Goal: Task Accomplishment & Management: Complete application form

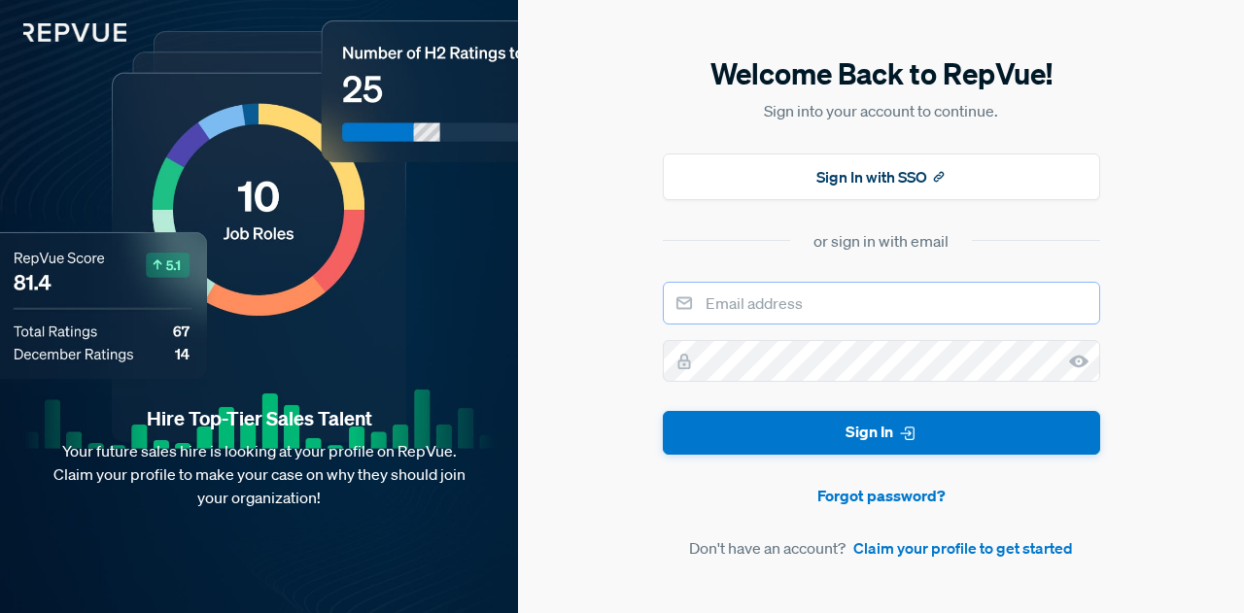
click at [815, 306] on input "email" at bounding box center [881, 303] width 437 height 43
click at [877, 545] on link "Claim your profile to get started" at bounding box center [963, 548] width 220 height 23
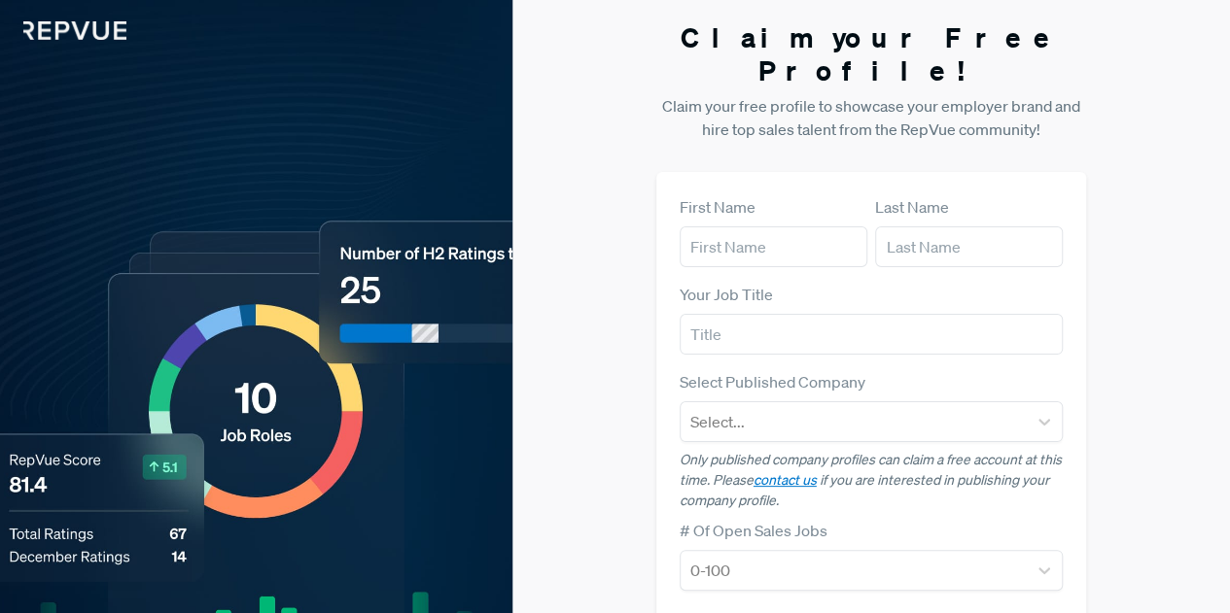
scroll to position [3, 0]
click at [774, 225] on input "text" at bounding box center [773, 245] width 188 height 41
type input "A"
click at [943, 225] on input "text" at bounding box center [969, 245] width 188 height 41
type input "A"
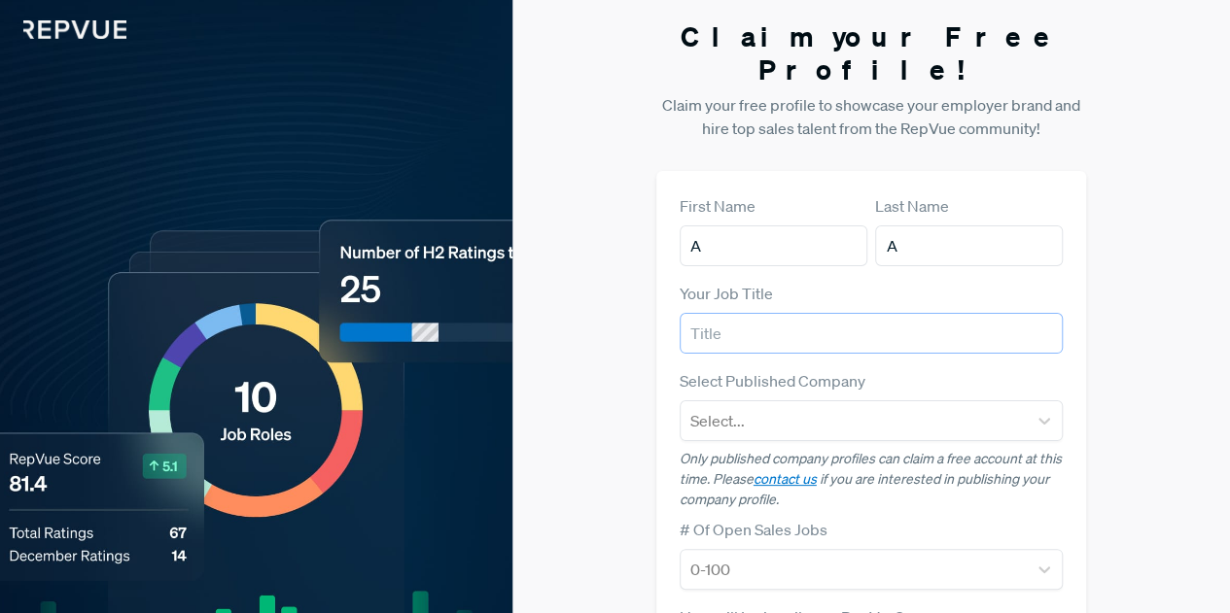
click at [801, 313] on input "text" at bounding box center [871, 333] width 384 height 41
type input "AE"
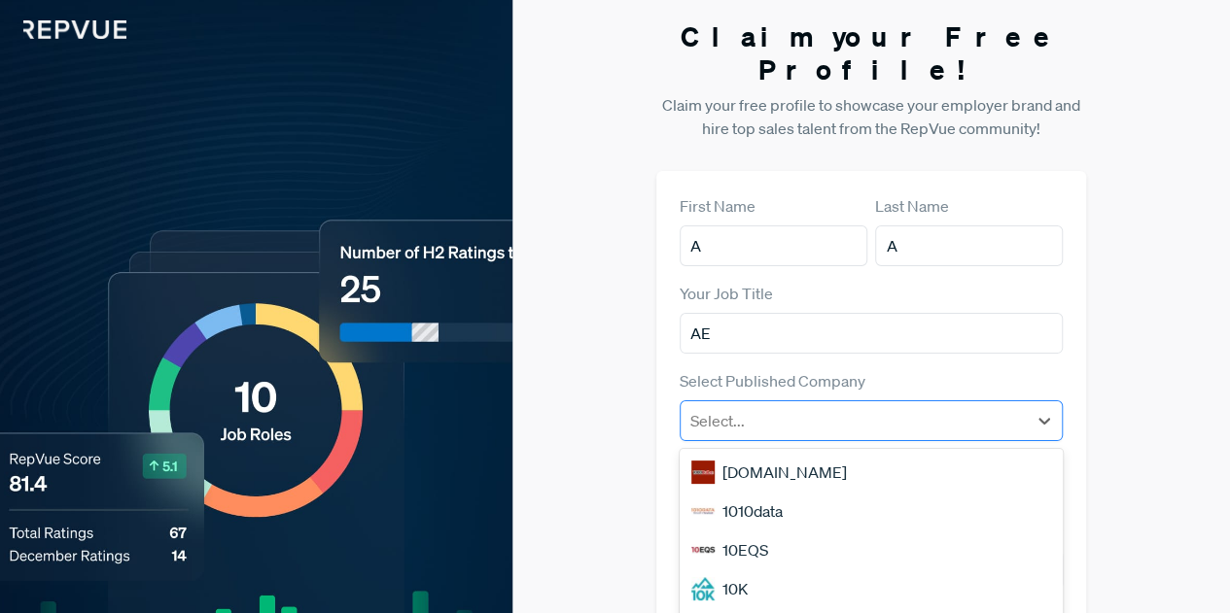
click at [766, 407] on div at bounding box center [854, 420] width 328 height 27
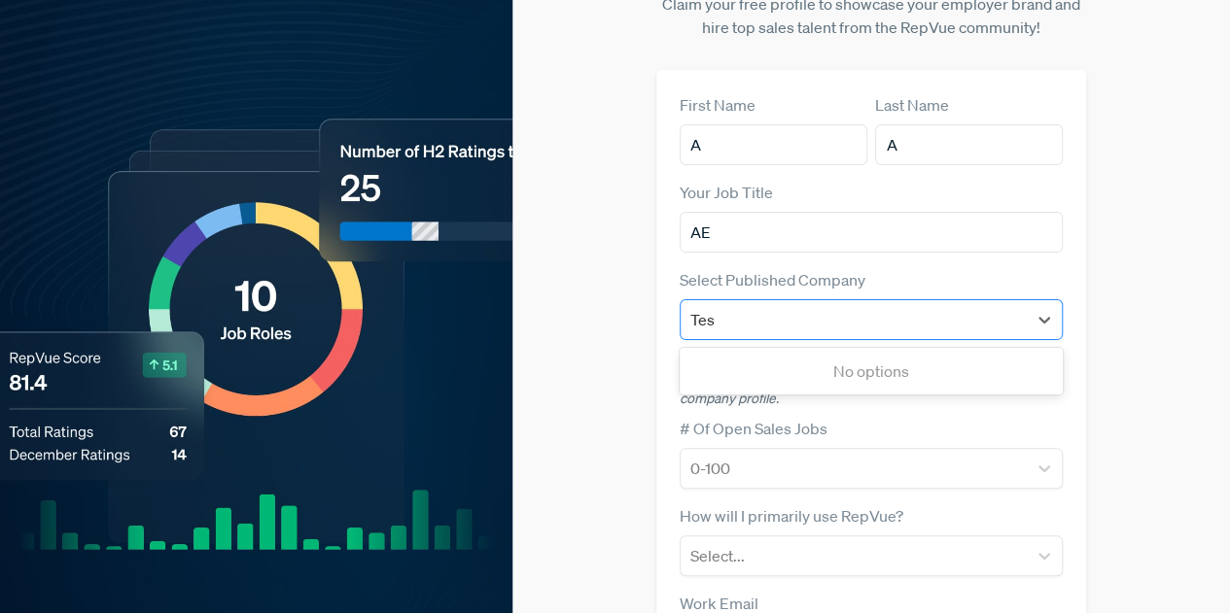
type input "Test"
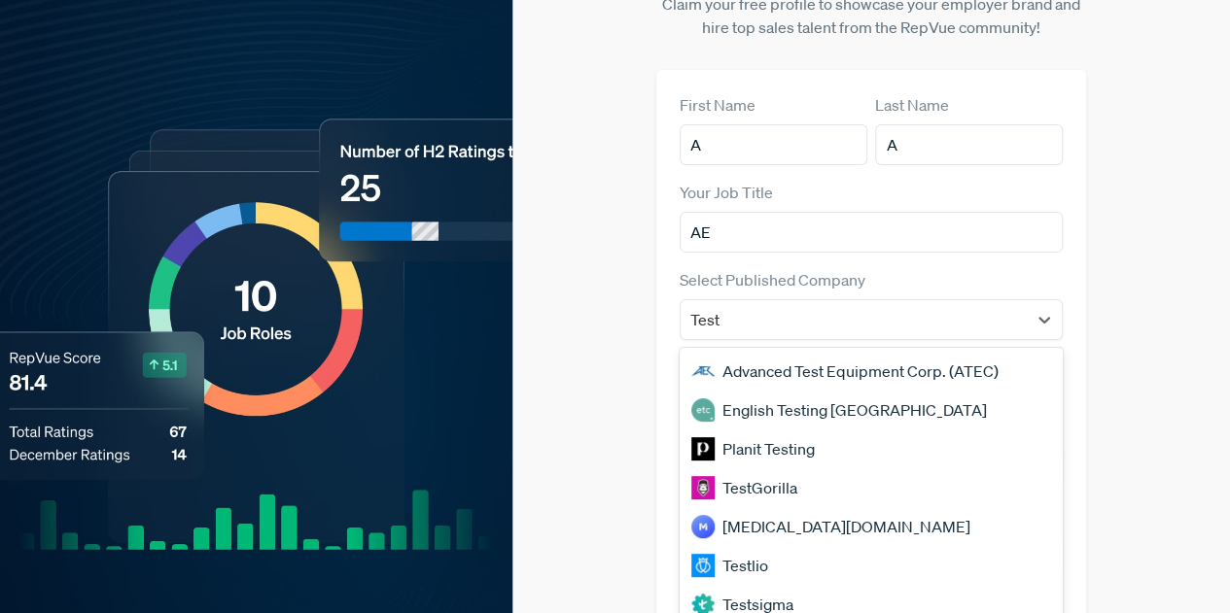
click at [731, 507] on div "[MEDICAL_DATA][DOMAIN_NAME]" at bounding box center [871, 526] width 384 height 39
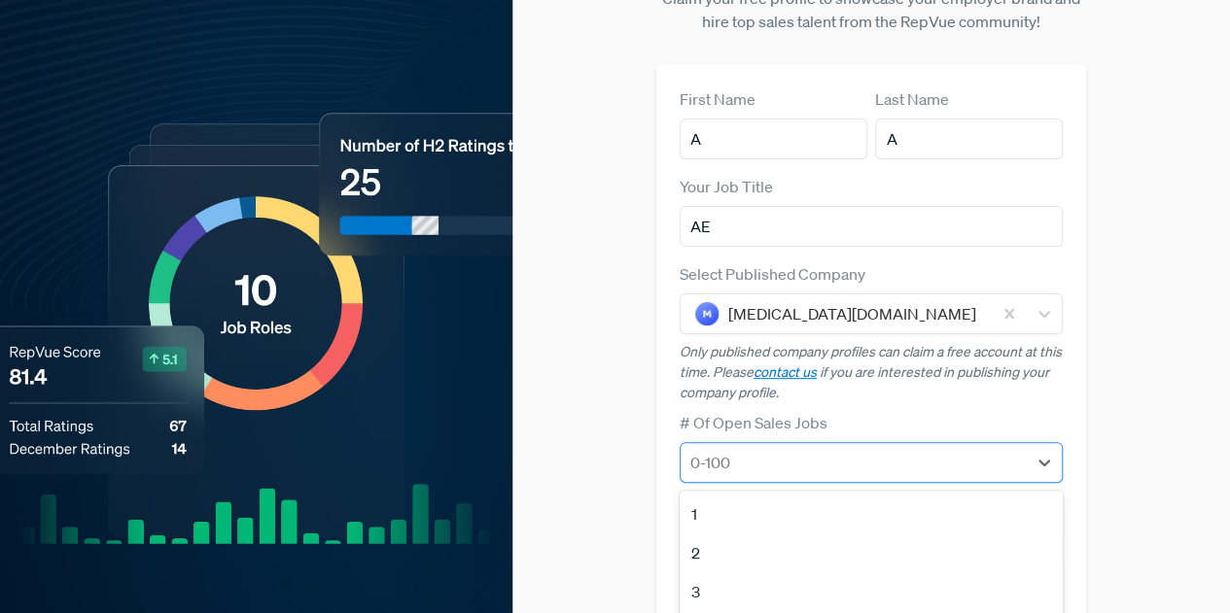
click at [748, 449] on div at bounding box center [854, 462] width 328 height 27
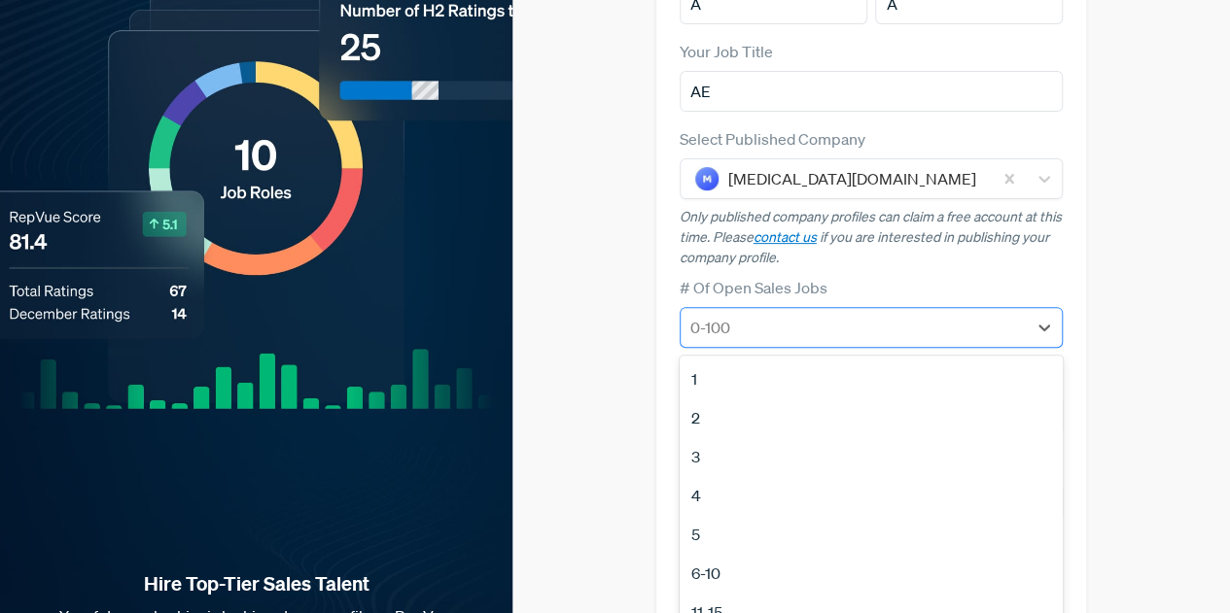
scroll to position [253, 0]
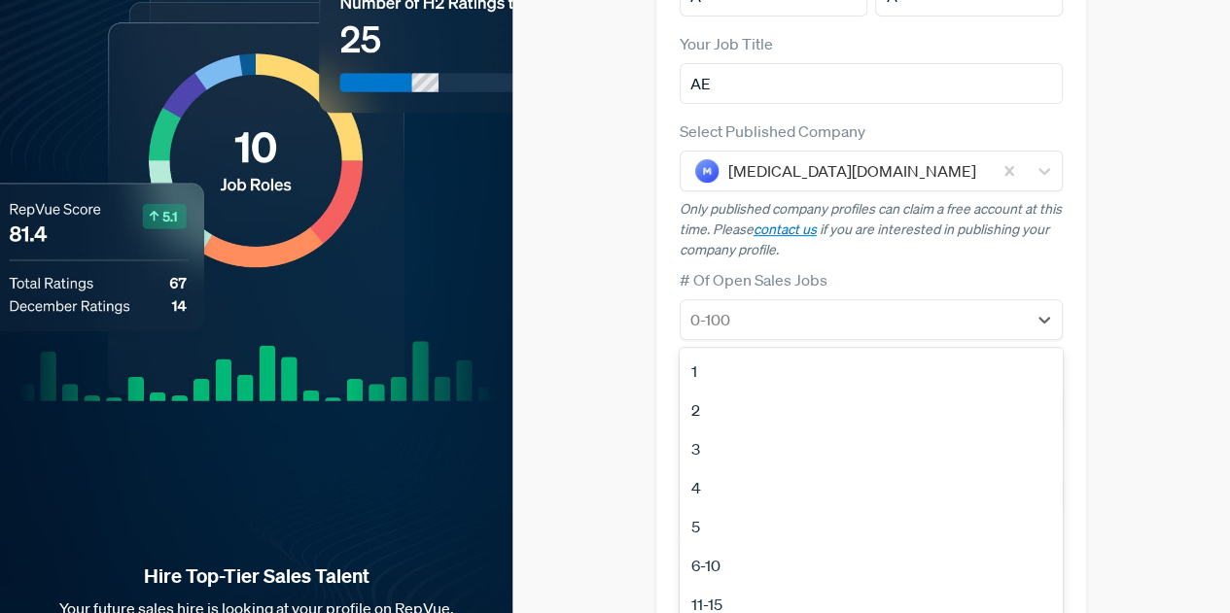
click at [694, 352] on div "1" at bounding box center [871, 371] width 384 height 39
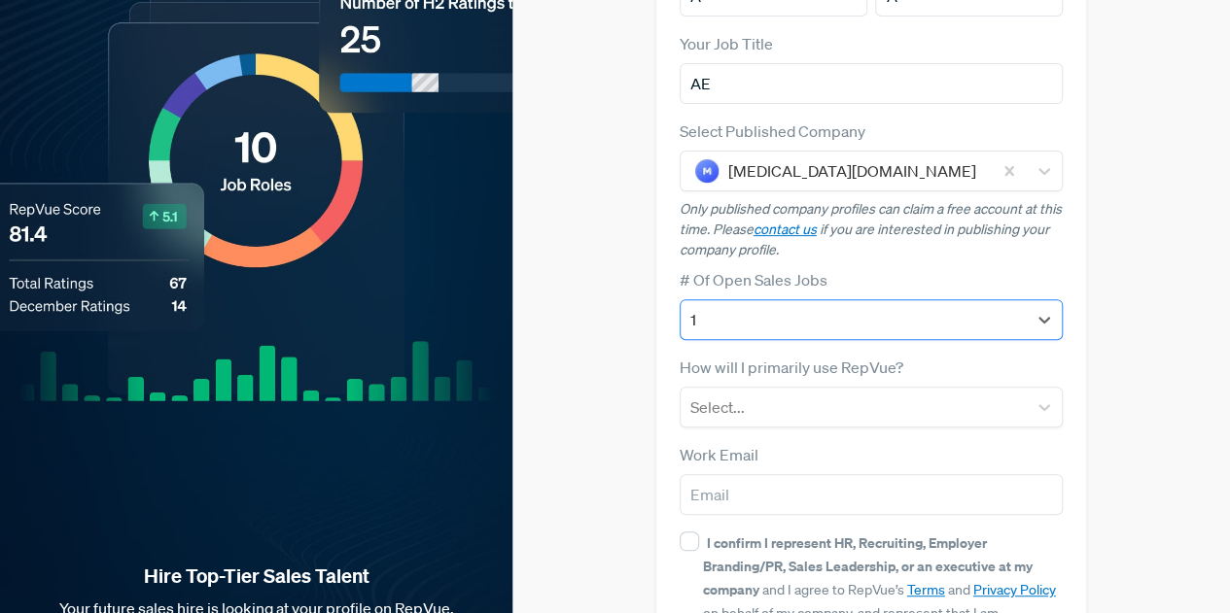
click at [743, 306] on div at bounding box center [854, 319] width 328 height 27
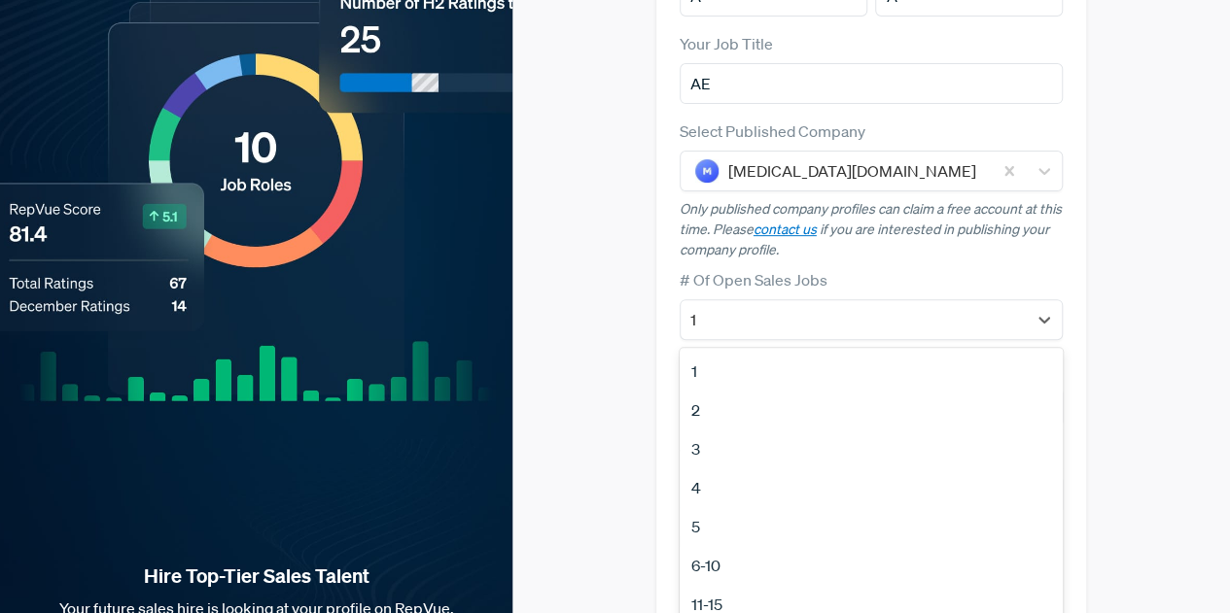
click at [725, 585] on div "11-15" at bounding box center [871, 604] width 384 height 39
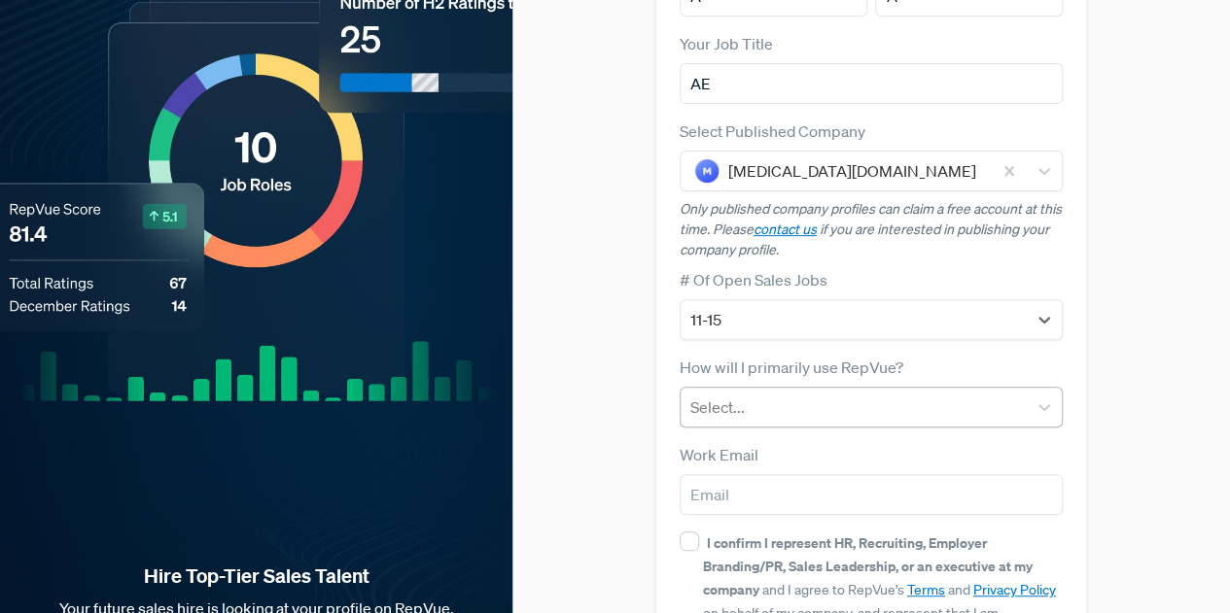
click at [762, 394] on div at bounding box center [854, 407] width 328 height 27
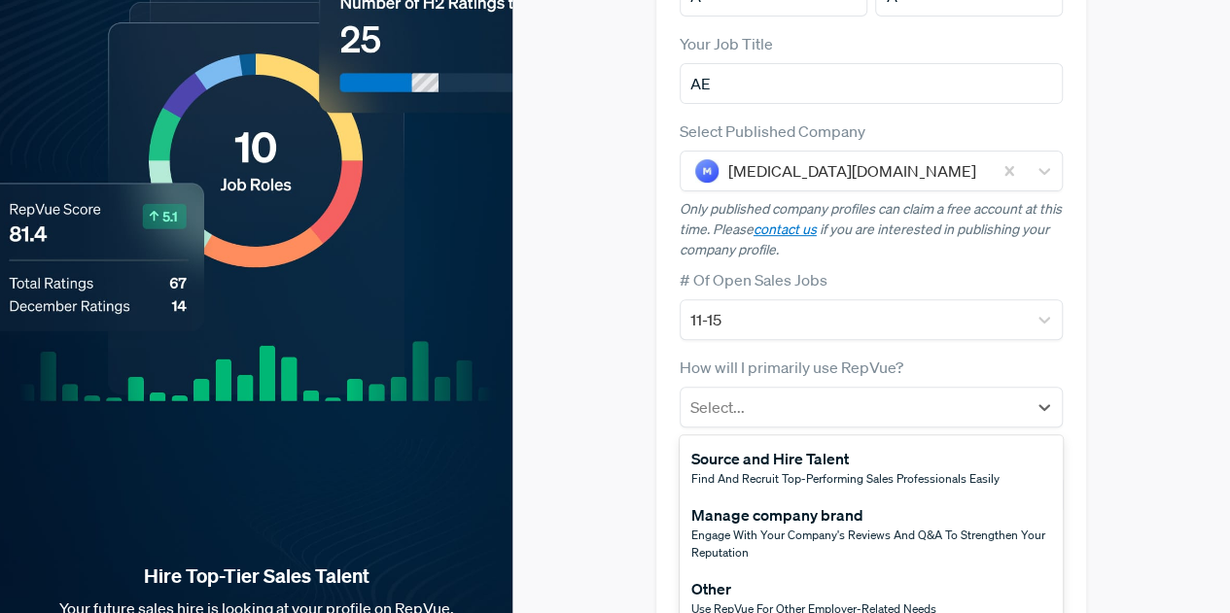
click at [707, 601] on span "Use RepVue for other employer-related needs" at bounding box center [813, 609] width 245 height 17
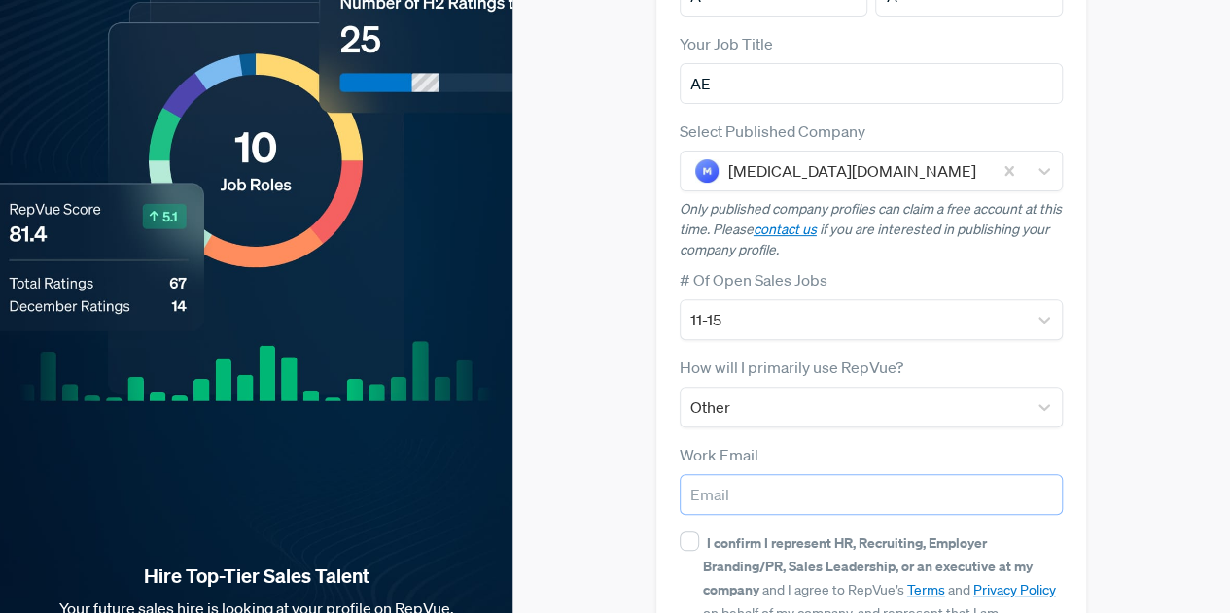
click at [745, 474] on input "email" at bounding box center [871, 494] width 384 height 41
paste input "[EMAIL_ADDRESS][PERSON_NAME][DOMAIN_NAME]"
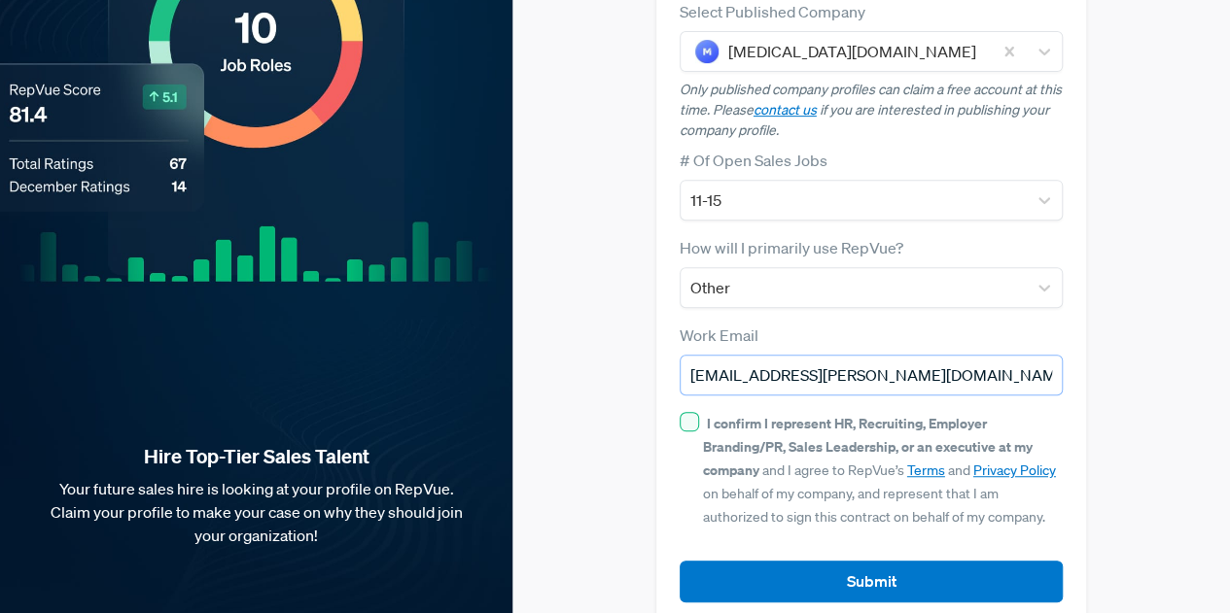
type input "[EMAIL_ADDRESS][PERSON_NAME][DOMAIN_NAME]"
click at [691, 412] on input "I confirm I represent HR, Recruiting, Employer Branding/PR, Sales Leadership, o…" at bounding box center [688, 421] width 19 height 19
checkbox input "true"
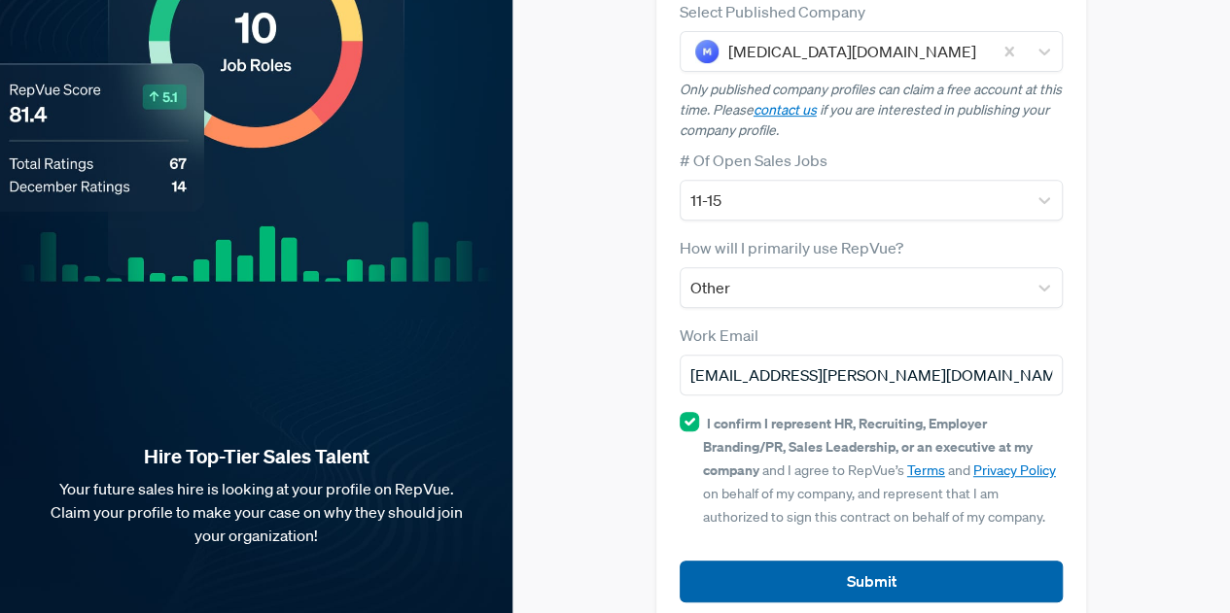
click at [762, 561] on button "Submit" at bounding box center [871, 582] width 384 height 42
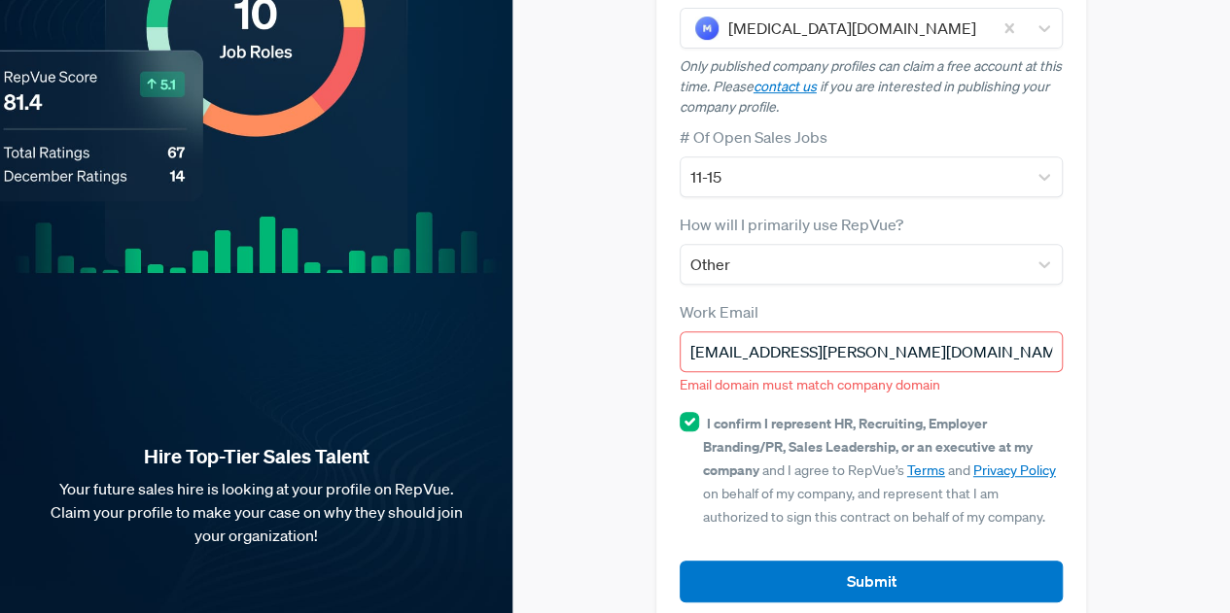
scroll to position [238, 0]
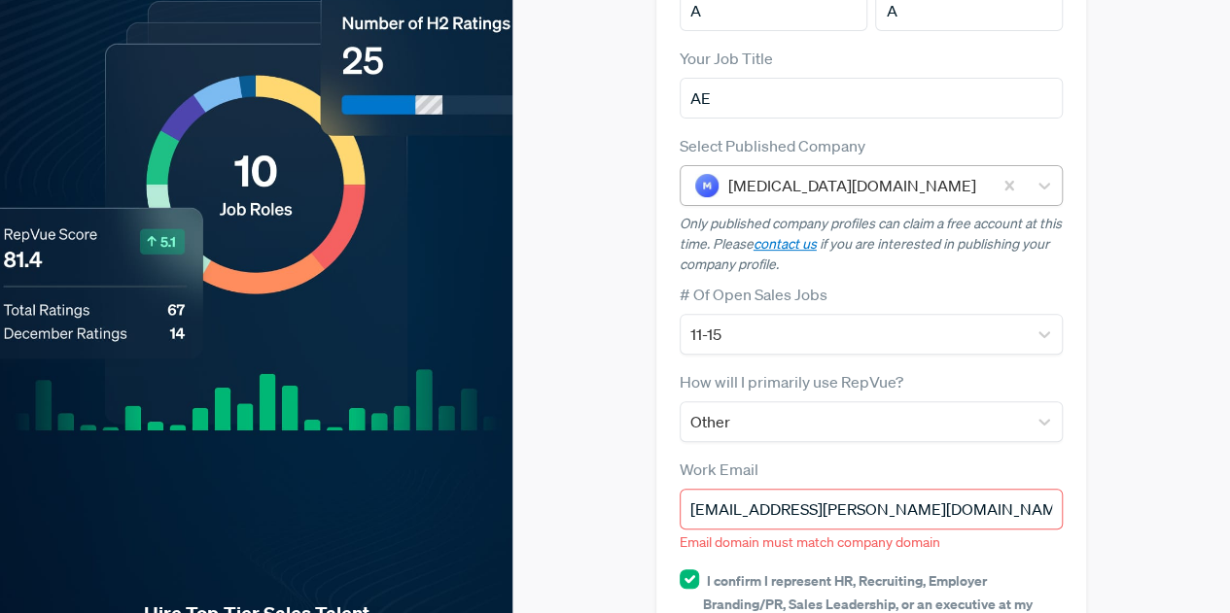
click at [847, 172] on div at bounding box center [855, 185] width 255 height 27
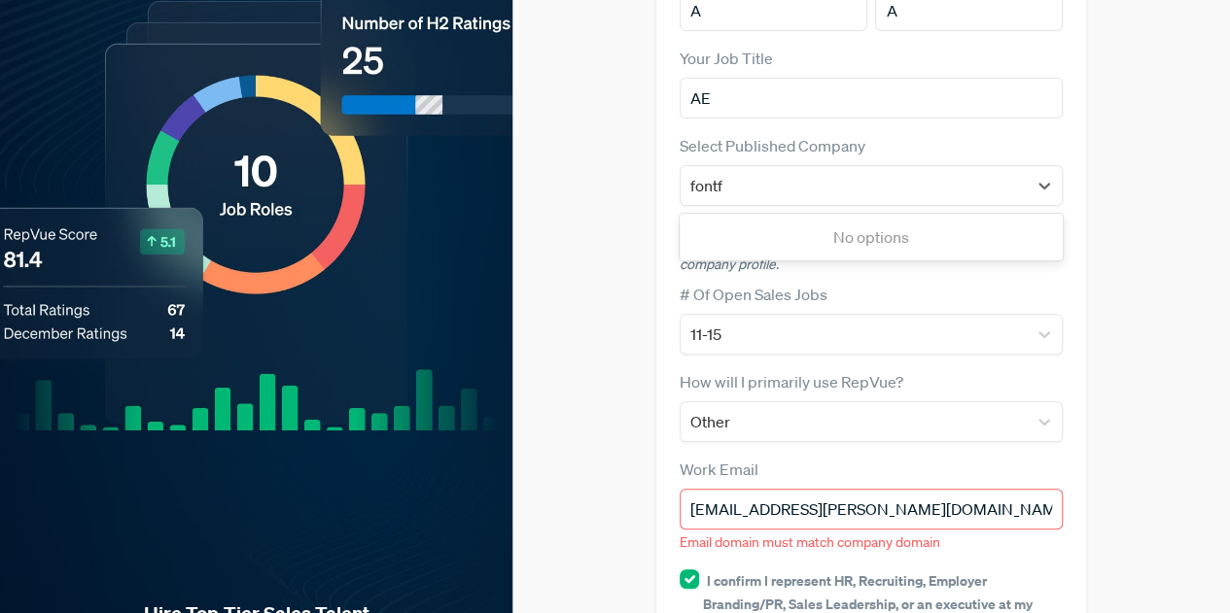
type input "font"
click at [904, 218] on div "[PERSON_NAME] Modification Company" at bounding box center [871, 237] width 384 height 39
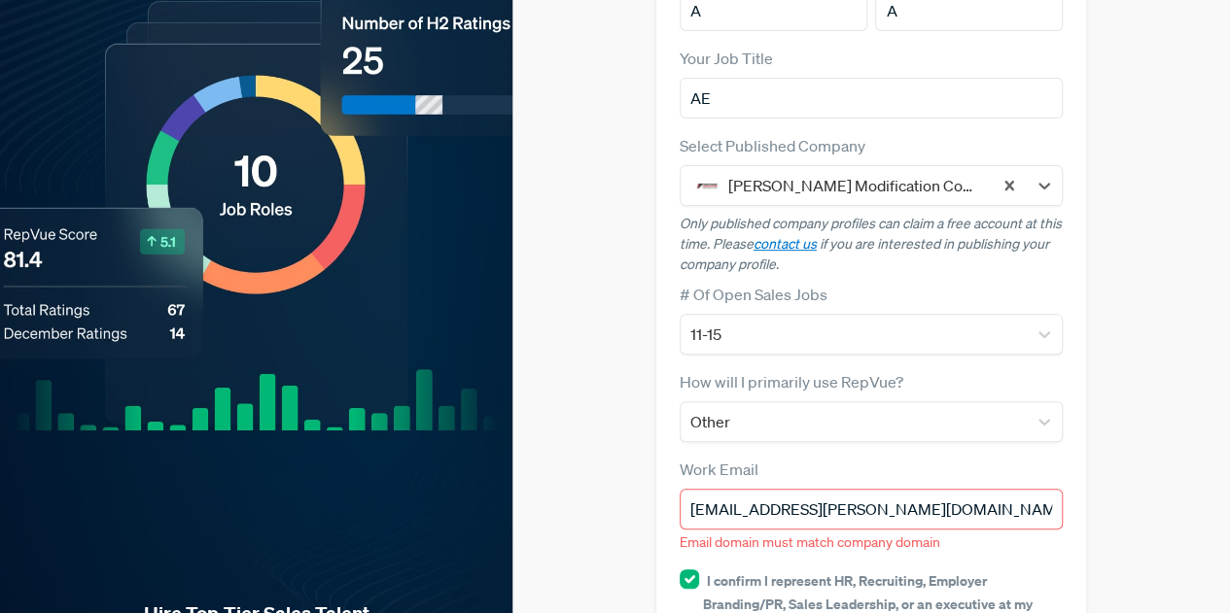
scroll to position [396, 0]
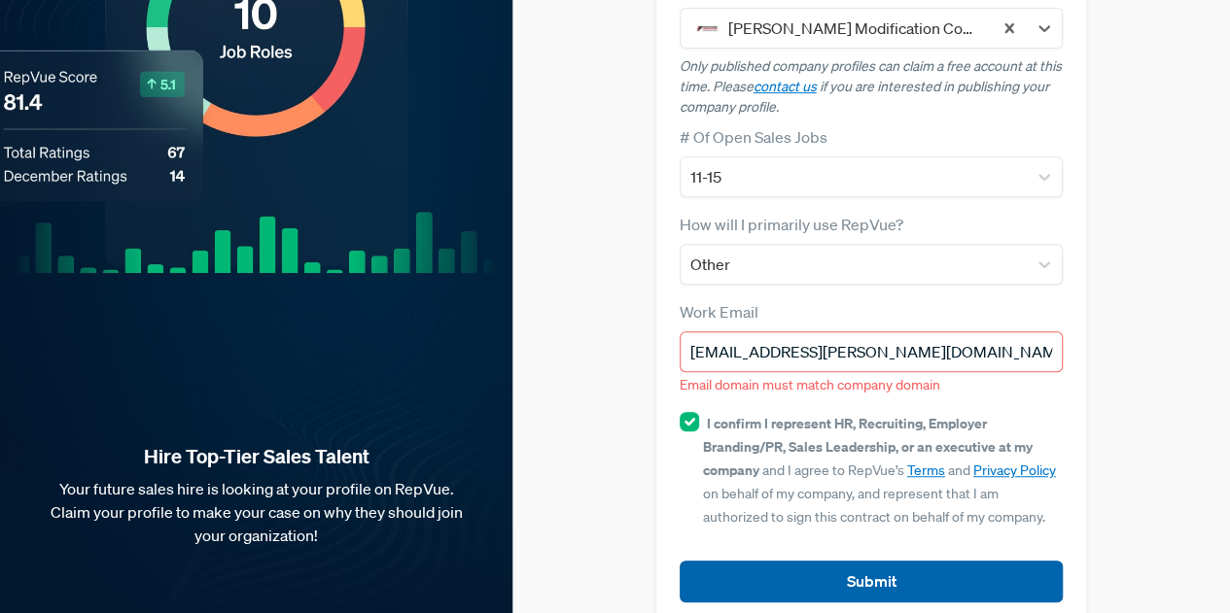
click at [805, 561] on button "Submit" at bounding box center [871, 582] width 384 height 42
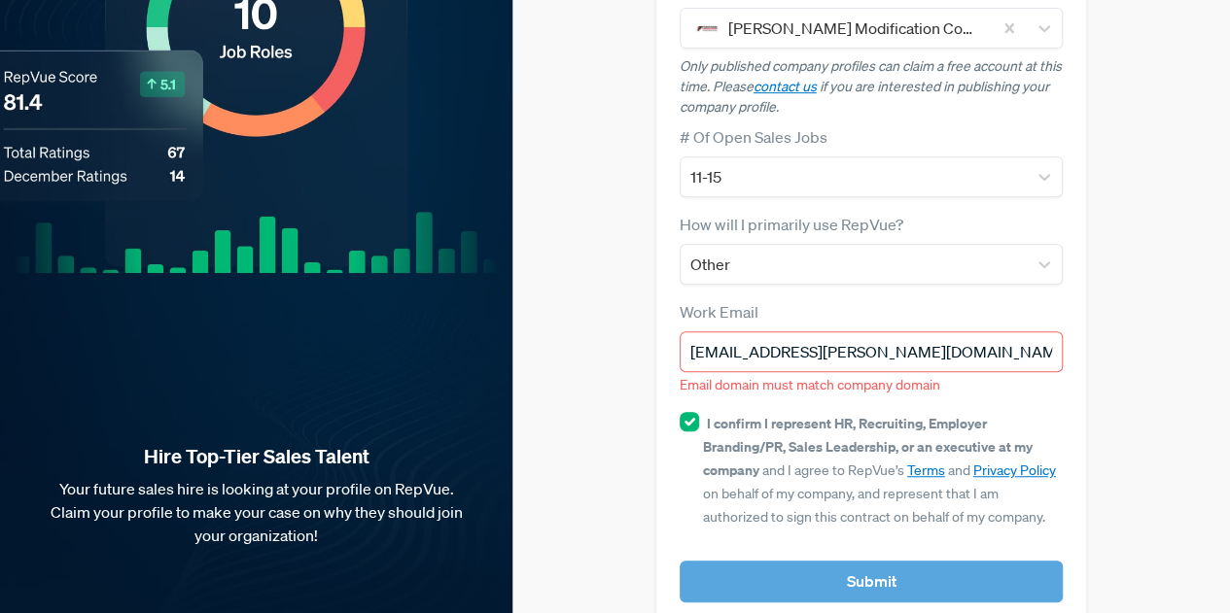
click at [805, 538] on article "Submit" at bounding box center [871, 566] width 384 height 73
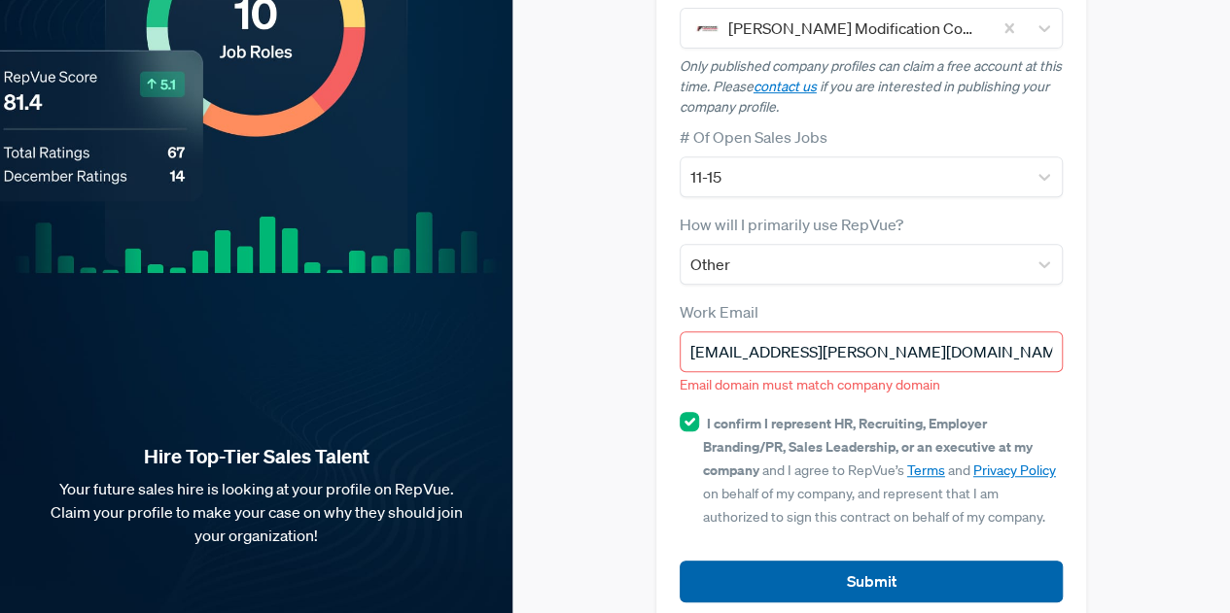
click at [805, 561] on button "Submit" at bounding box center [871, 582] width 384 height 42
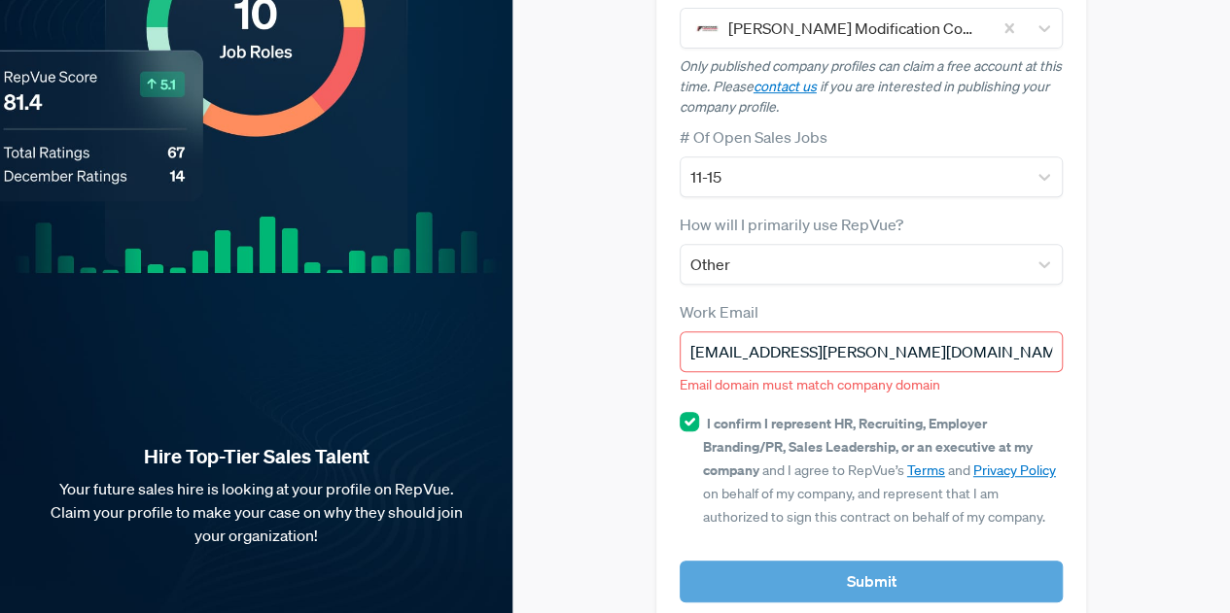
click at [805, 561] on button "Submit" at bounding box center [871, 582] width 384 height 42
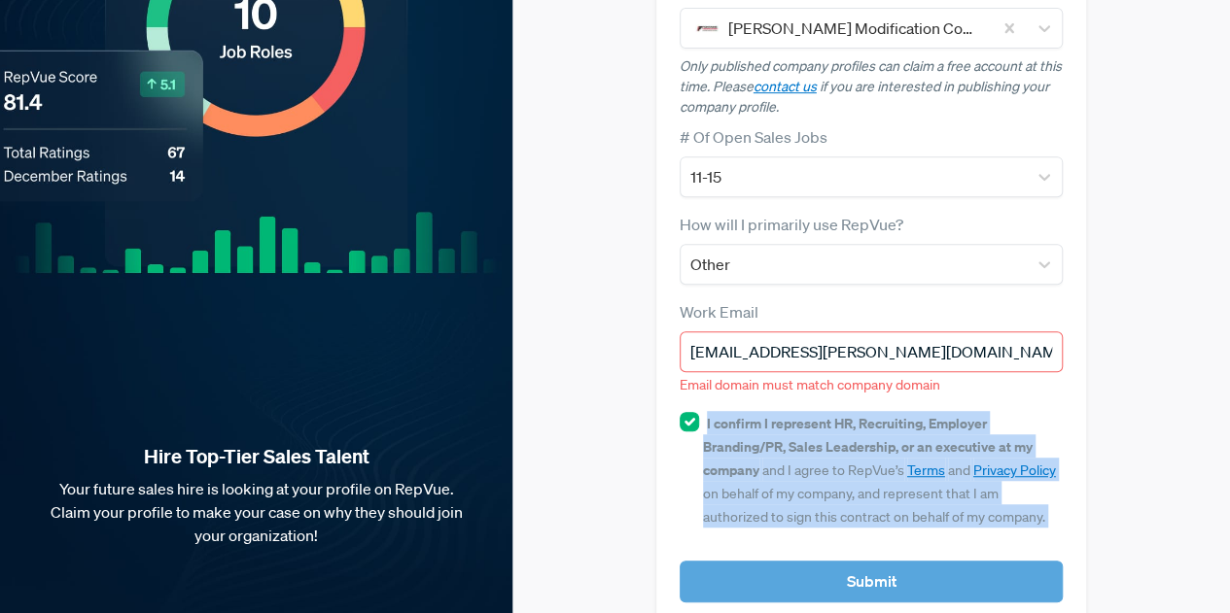
click at [805, 538] on article "Submit" at bounding box center [871, 566] width 384 height 73
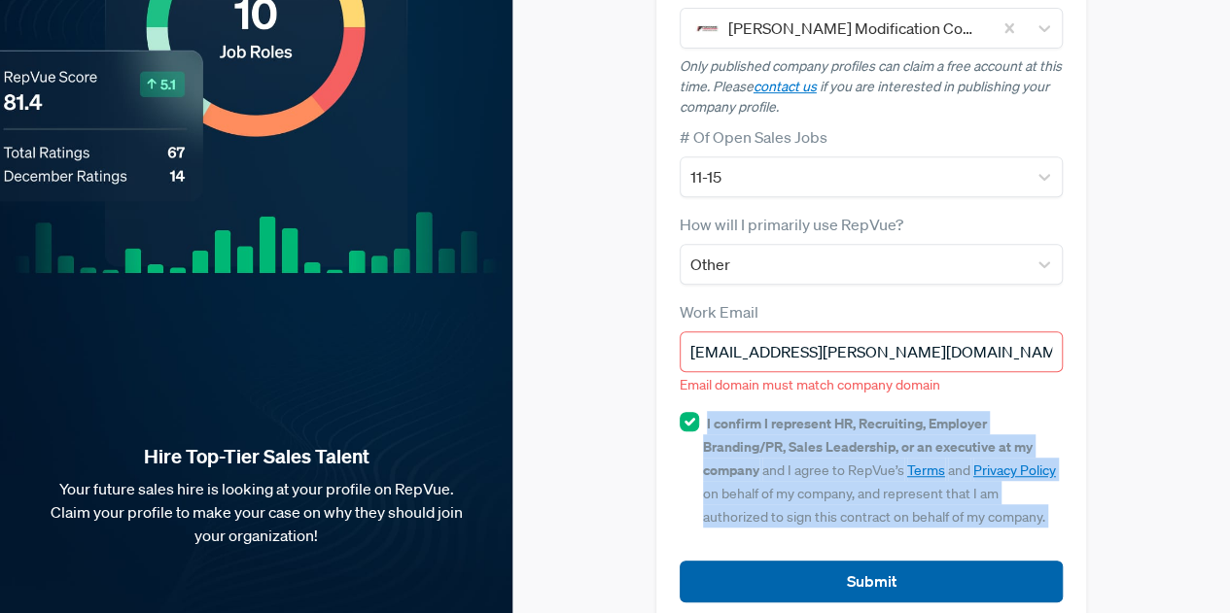
click at [805, 561] on button "Submit" at bounding box center [871, 582] width 384 height 42
click at [805, 538] on article "Submit" at bounding box center [871, 566] width 384 height 73
click at [805, 561] on button "Submit" at bounding box center [871, 582] width 384 height 42
click at [805, 538] on article "Submit" at bounding box center [871, 566] width 384 height 73
click at [805, 561] on button "Submit" at bounding box center [871, 582] width 384 height 42
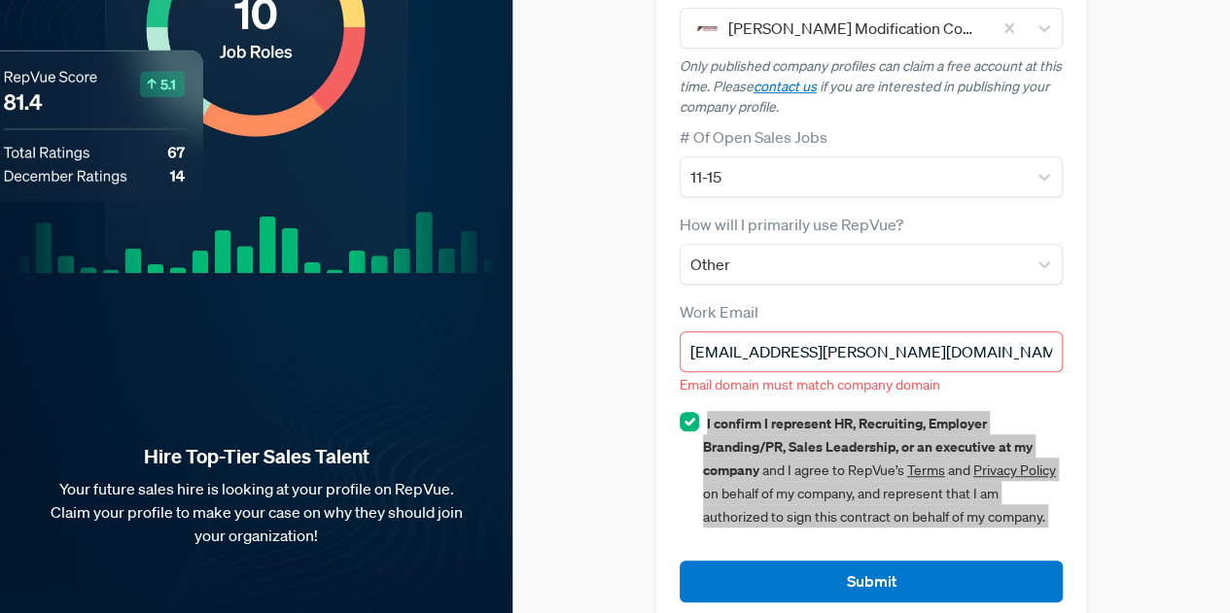
scroll to position [0, 0]
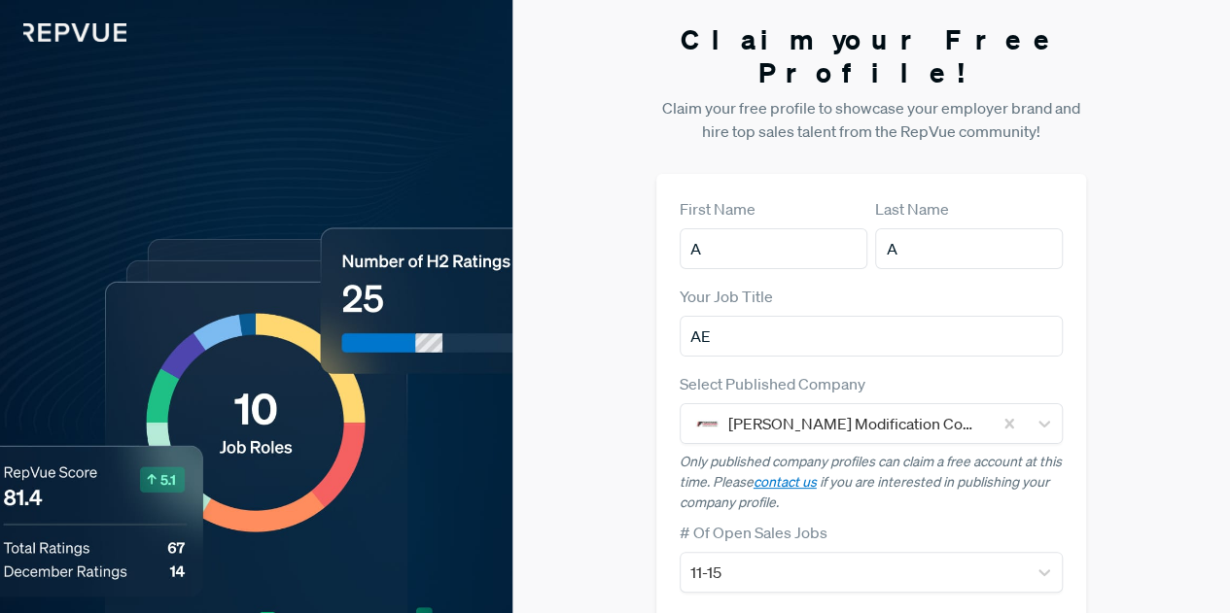
click at [86, 35] on img at bounding box center [63, 21] width 126 height 42
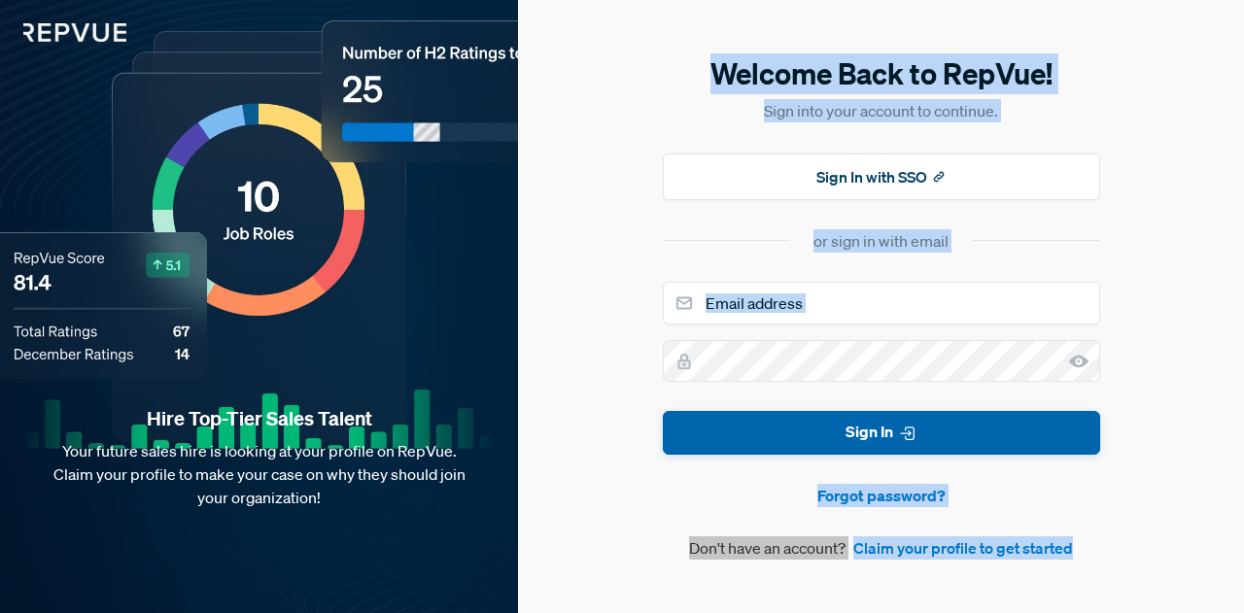
click at [834, 431] on button "Sign In" at bounding box center [881, 433] width 437 height 44
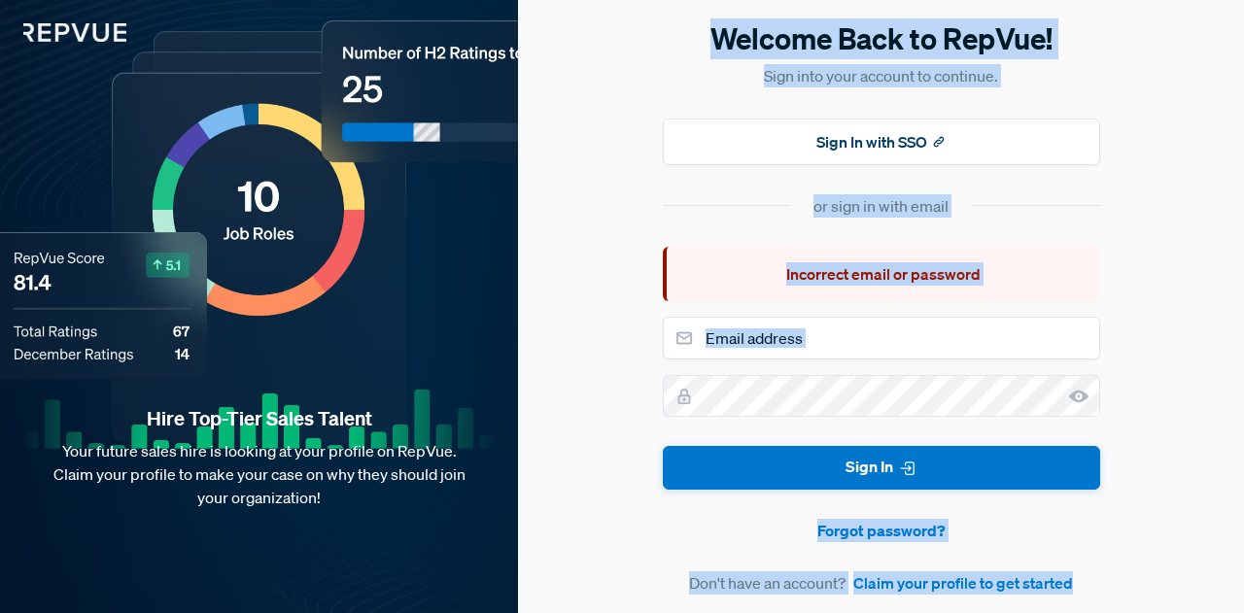
click at [612, 362] on div "Welcome Back to RepVue! Sign into your account to continue. Sign In with SSO or…" at bounding box center [881, 306] width 726 height 613
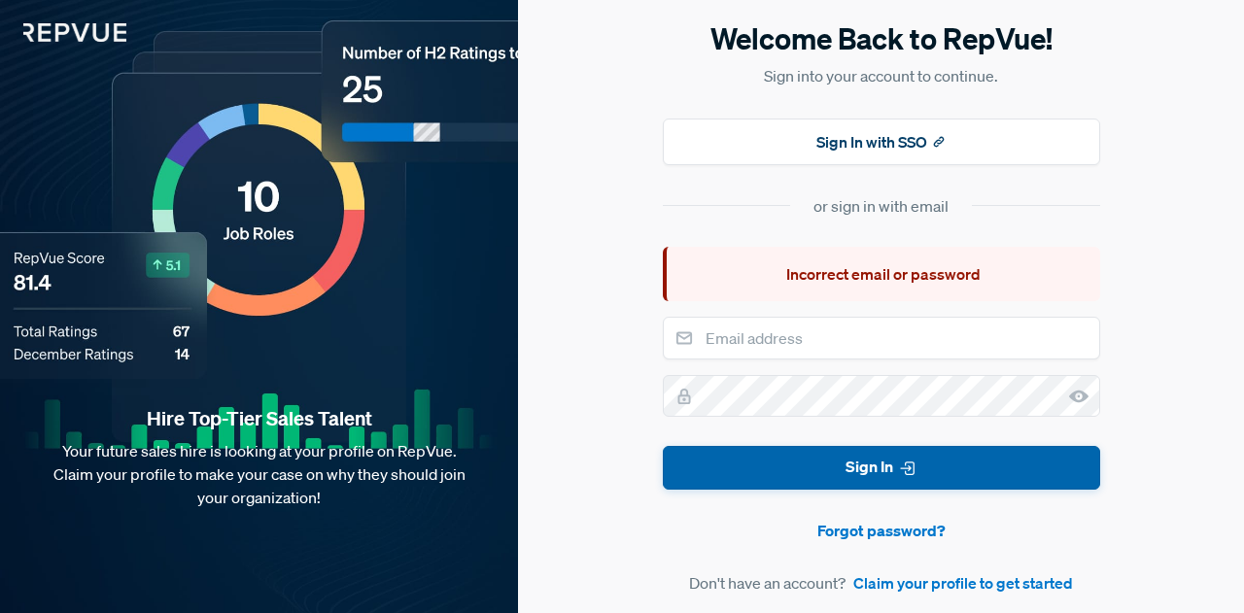
click at [923, 461] on button "Sign In" at bounding box center [881, 468] width 437 height 44
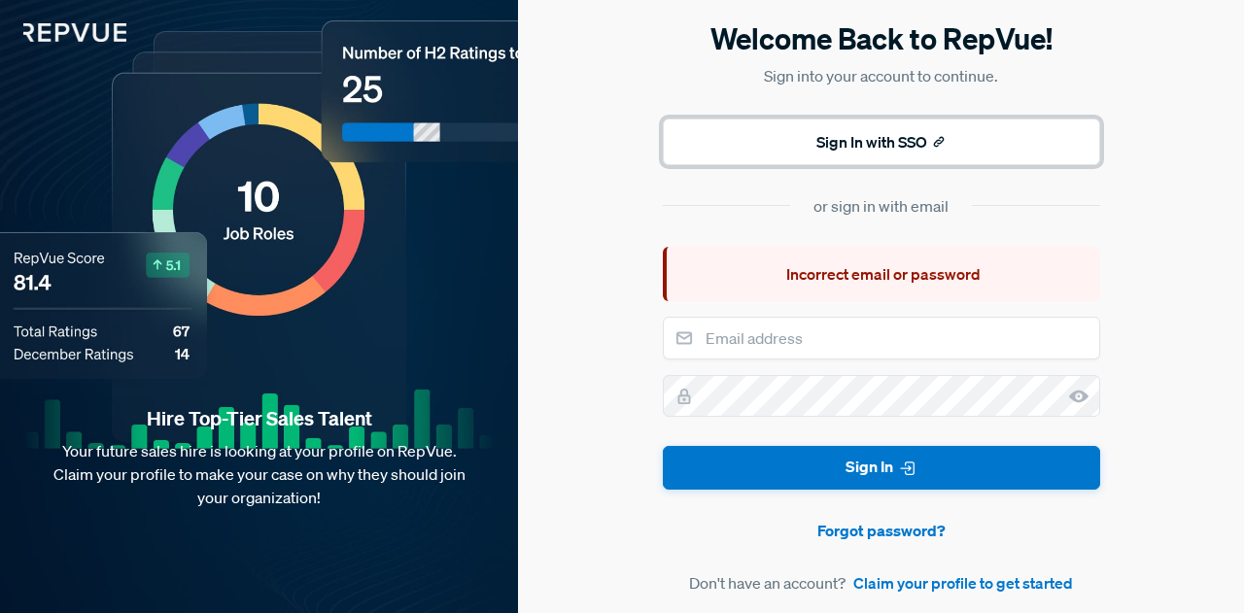
click at [892, 141] on button "Sign In with SSO" at bounding box center [881, 142] width 437 height 47
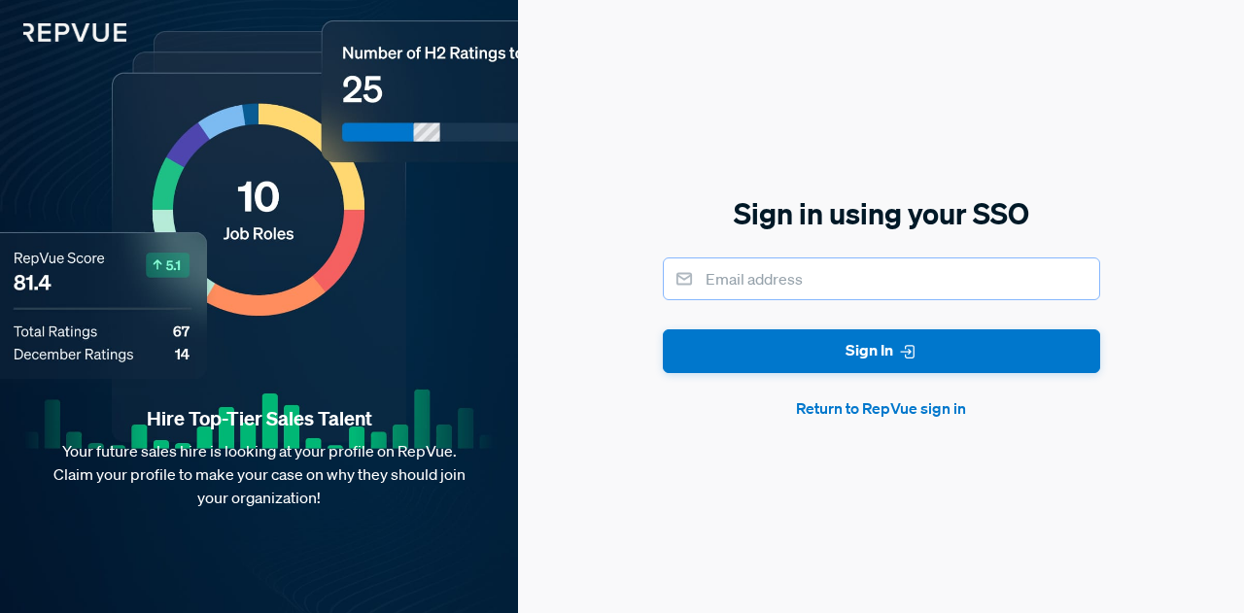
click at [769, 290] on input "email" at bounding box center [881, 279] width 437 height 43
click at [832, 413] on button "Return to RepVue sign in" at bounding box center [881, 408] width 437 height 23
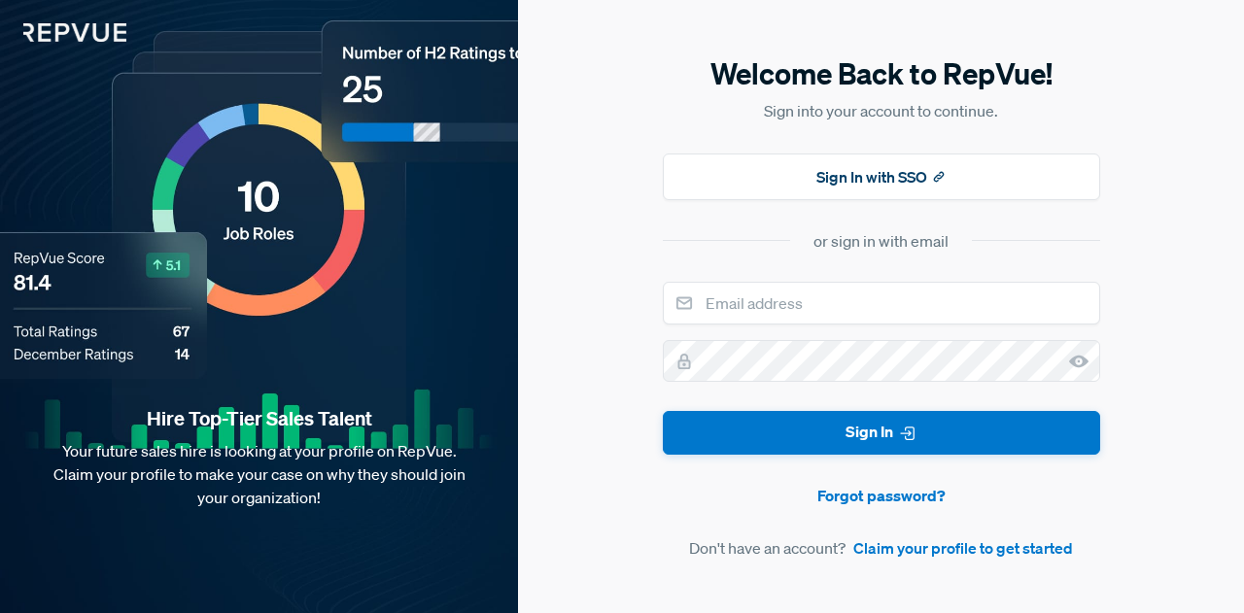
click at [95, 34] on img at bounding box center [63, 21] width 126 height 42
click at [890, 546] on link "Claim your profile to get started" at bounding box center [963, 548] width 220 height 23
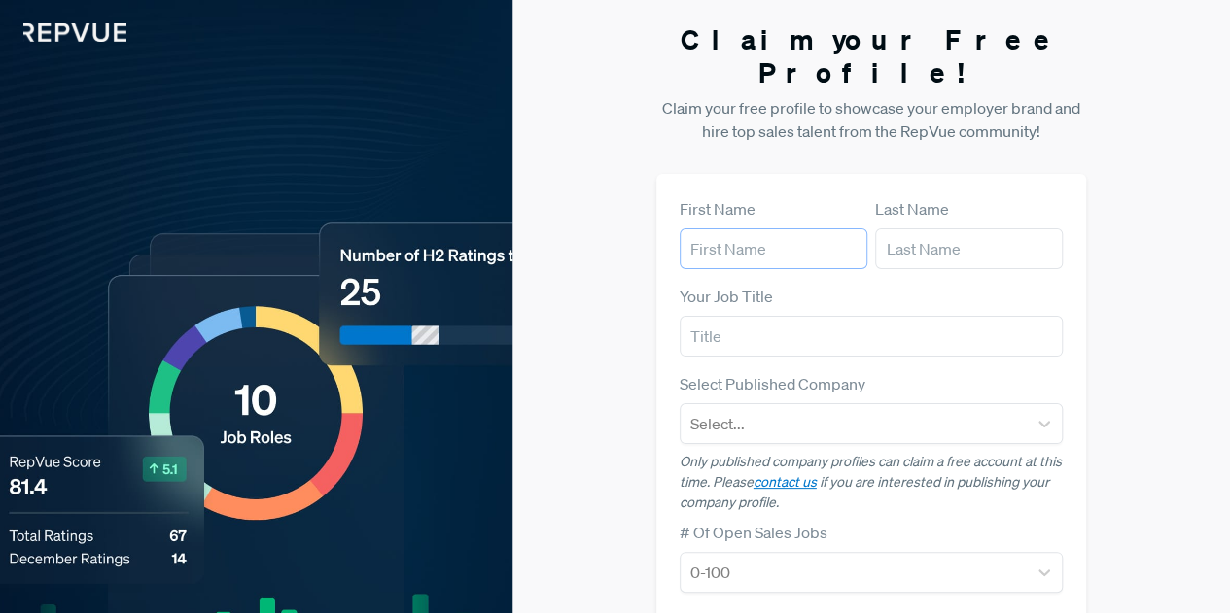
click at [775, 228] on input "text" at bounding box center [773, 248] width 188 height 41
click at [99, 34] on img at bounding box center [63, 21] width 126 height 42
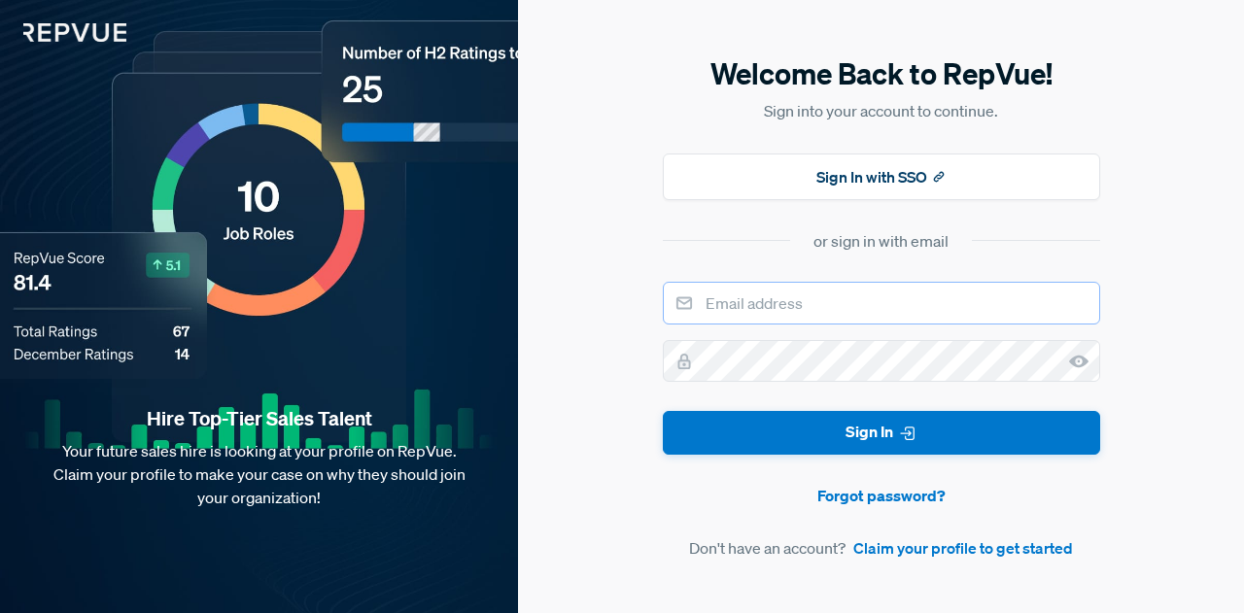
click at [753, 304] on input "email" at bounding box center [881, 303] width 437 height 43
type input "s"
click at [737, 308] on input "email" at bounding box center [881, 303] width 437 height 43
paste input "[PERSON_NAME][EMAIL_ADDRESS][DOMAIN_NAME]"
type input "[PERSON_NAME][EMAIL_ADDRESS][DOMAIN_NAME]"
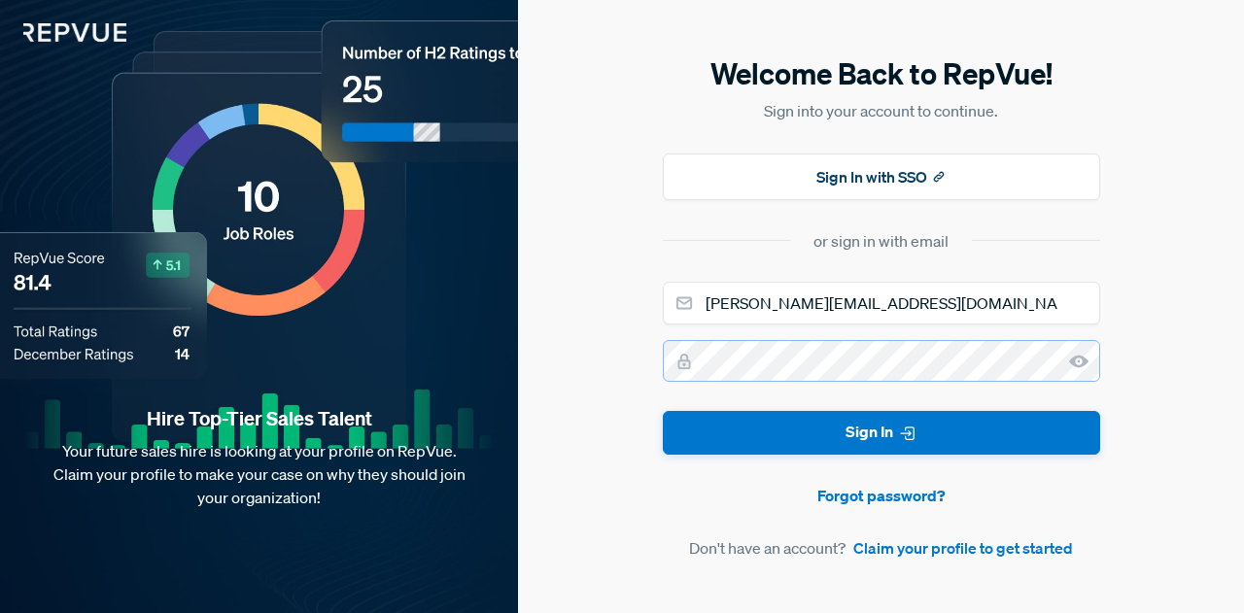
click at [676, 364] on div at bounding box center [881, 361] width 437 height 42
click at [676, 364] on icon at bounding box center [684, 361] width 19 height 19
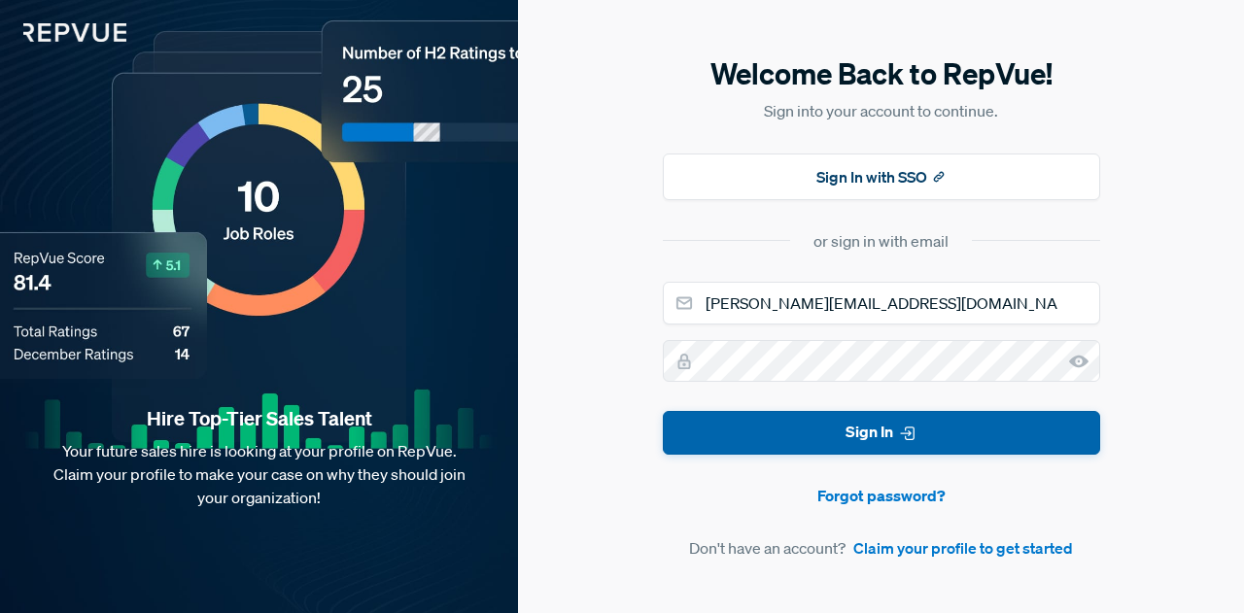
click at [764, 429] on button "Sign In" at bounding box center [881, 433] width 437 height 44
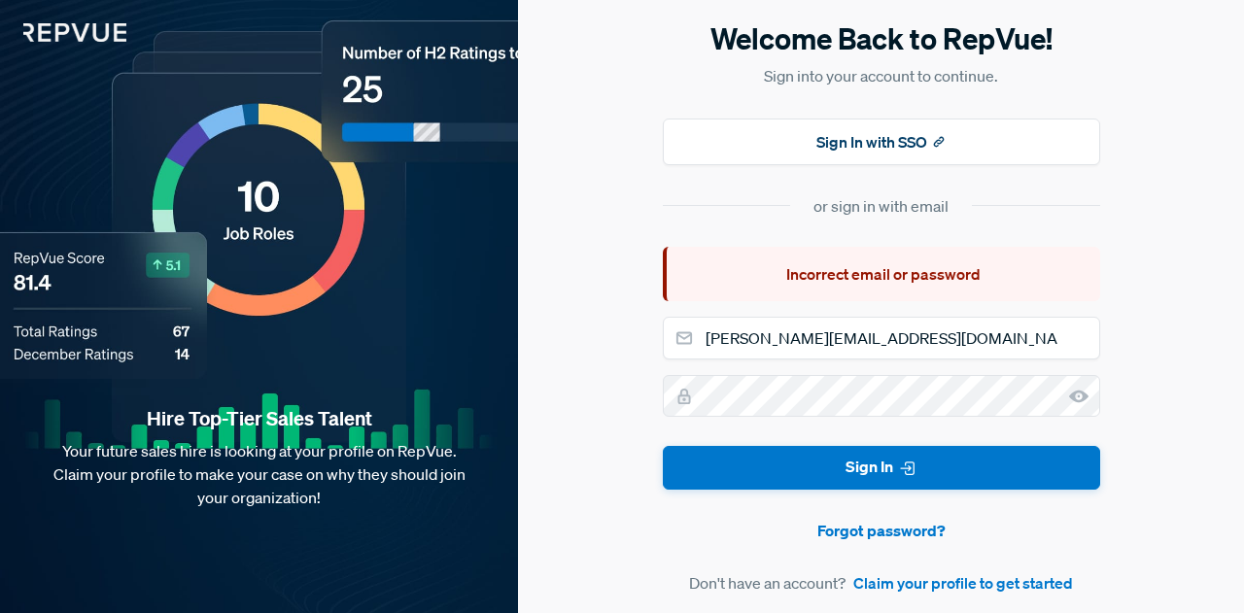
click at [1077, 398] on icon at bounding box center [1078, 396] width 19 height 19
click at [589, 340] on div "Welcome Back to RepVue! Sign into your account to continue. Sign In with SSO or…" at bounding box center [881, 306] width 726 height 613
click at [850, 135] on button "Sign In with SSO" at bounding box center [881, 142] width 437 height 47
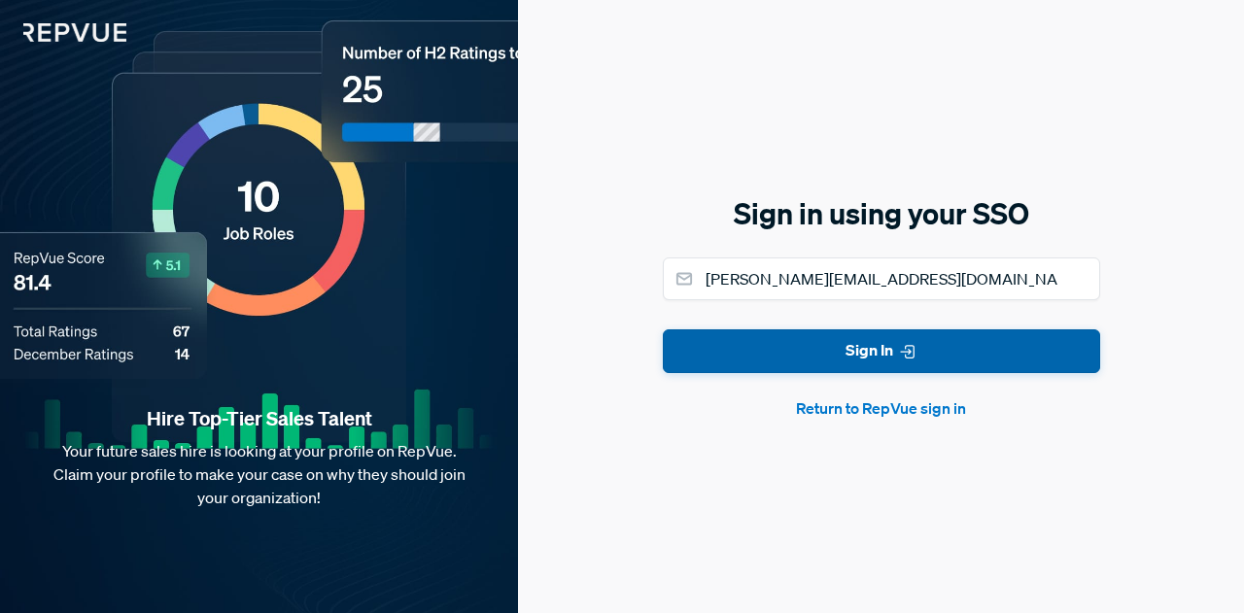
click at [868, 348] on button "Sign In" at bounding box center [881, 352] width 437 height 44
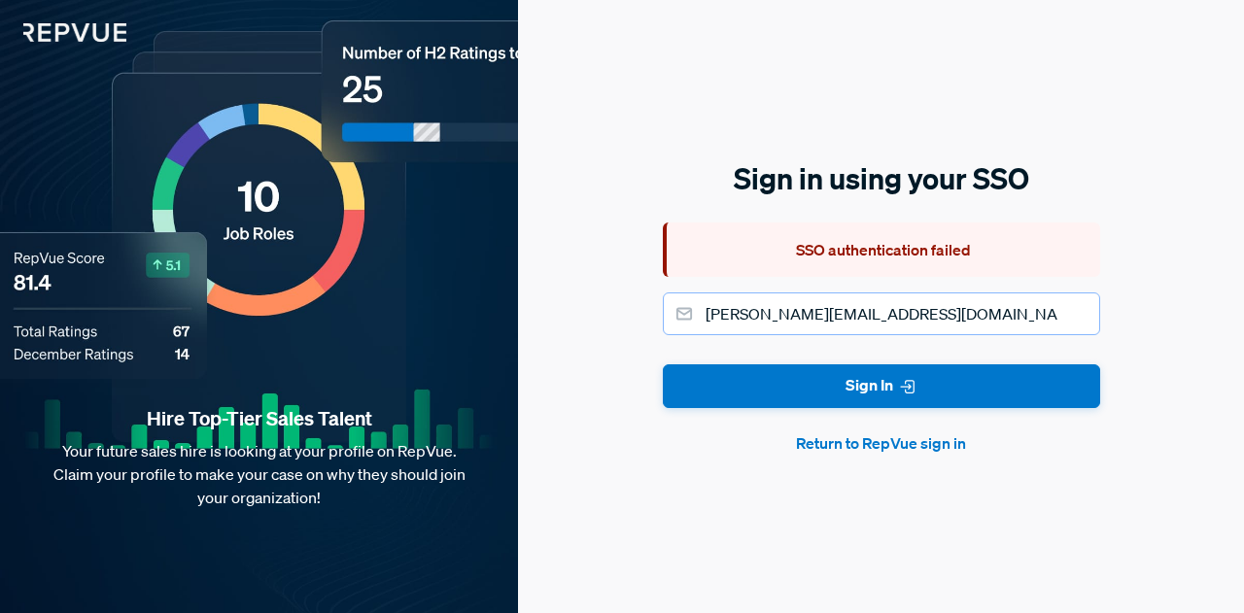
click at [925, 312] on input "[PERSON_NAME][EMAIL_ADDRESS][DOMAIN_NAME]" at bounding box center [881, 314] width 437 height 43
click at [890, 436] on button "Return to RepVue sign in" at bounding box center [881, 443] width 437 height 23
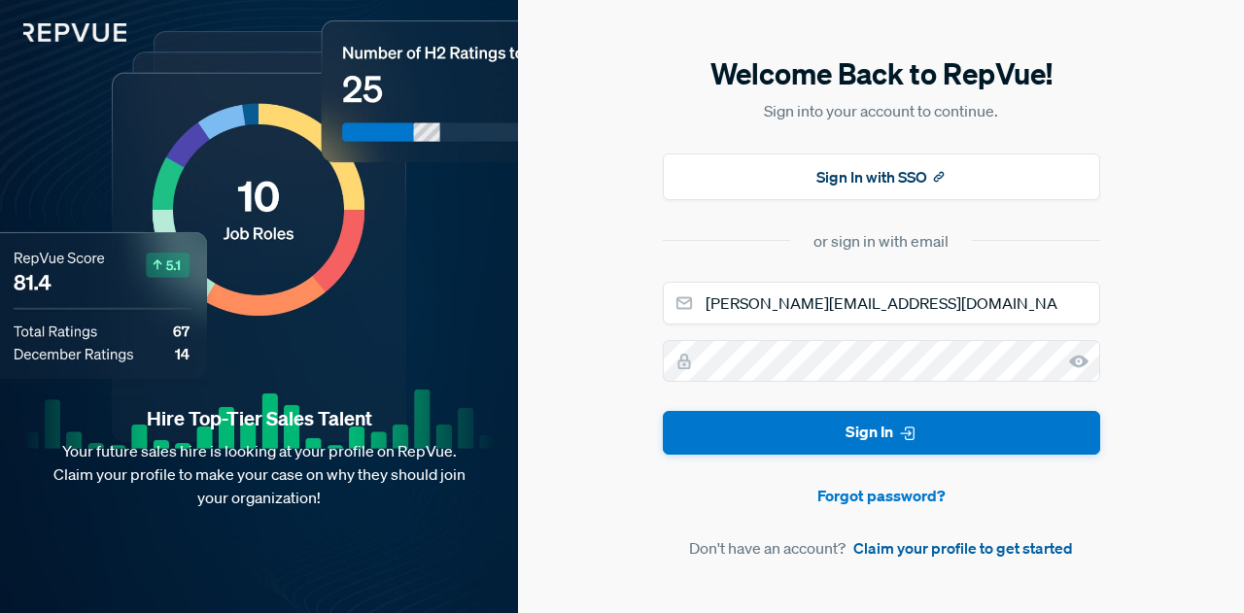
click at [959, 537] on link "Claim your profile to get started" at bounding box center [963, 548] width 220 height 23
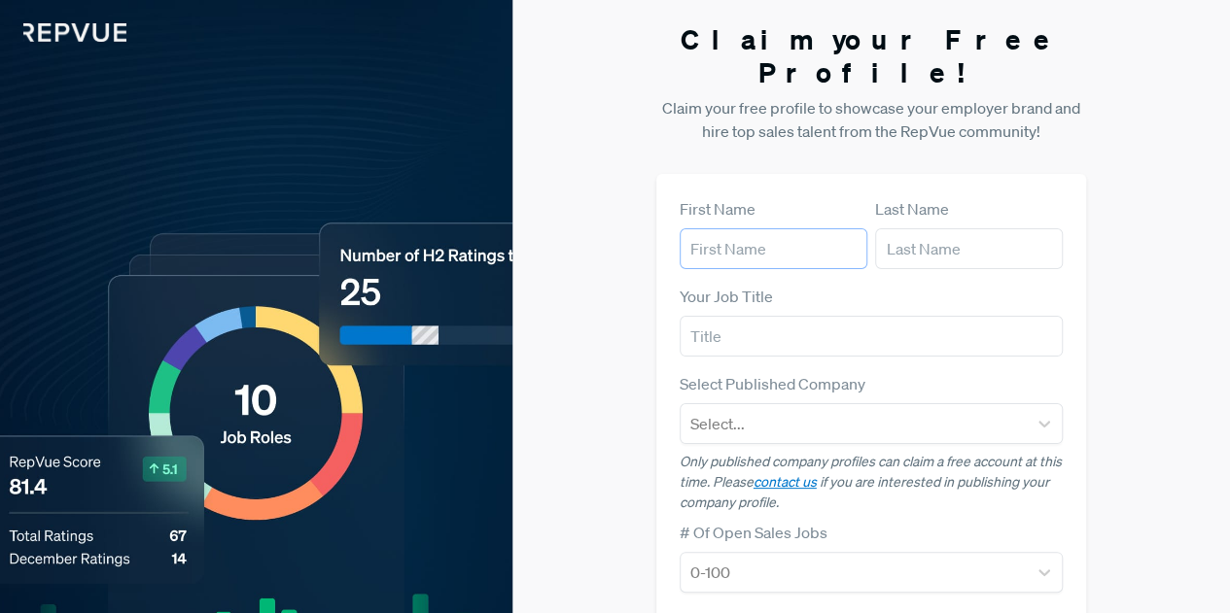
click at [736, 228] on input "text" at bounding box center [773, 248] width 188 height 41
type input "[PERSON_NAME]"
click at [735, 316] on input "text" at bounding box center [871, 336] width 384 height 41
type input "HR"
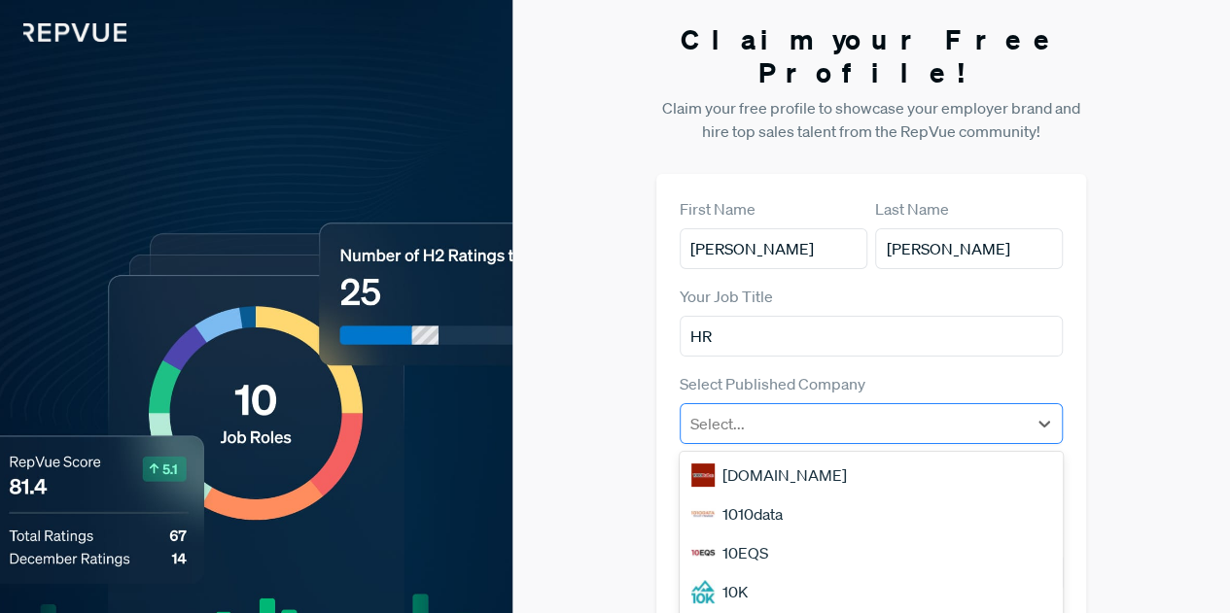
click at [733, 410] on div at bounding box center [854, 423] width 328 height 27
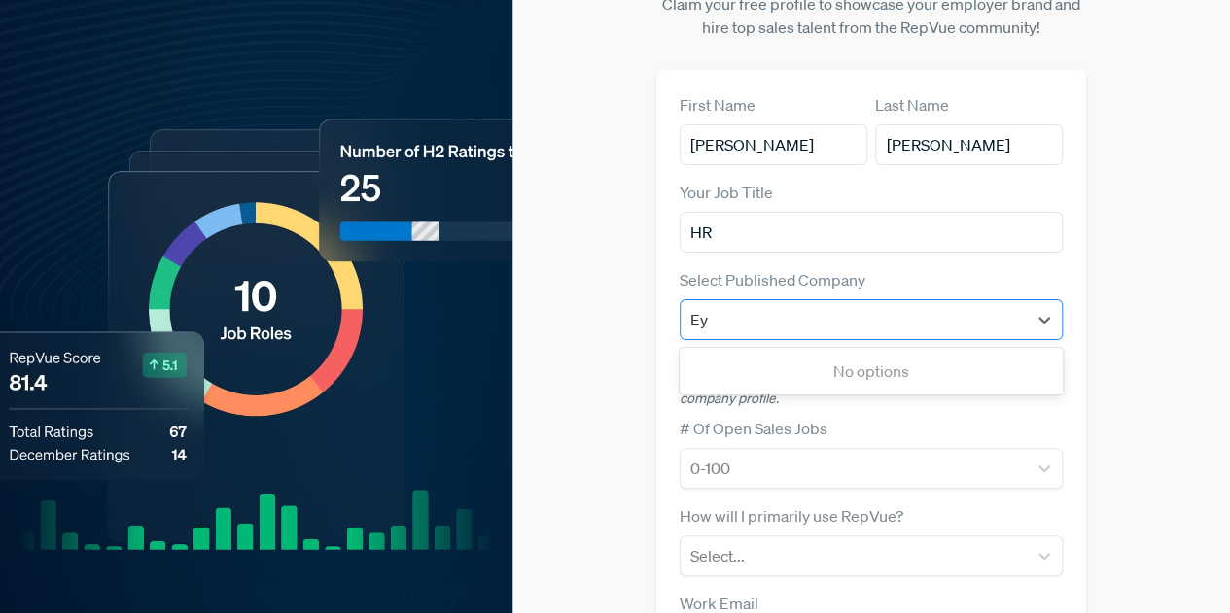
type input "Eye"
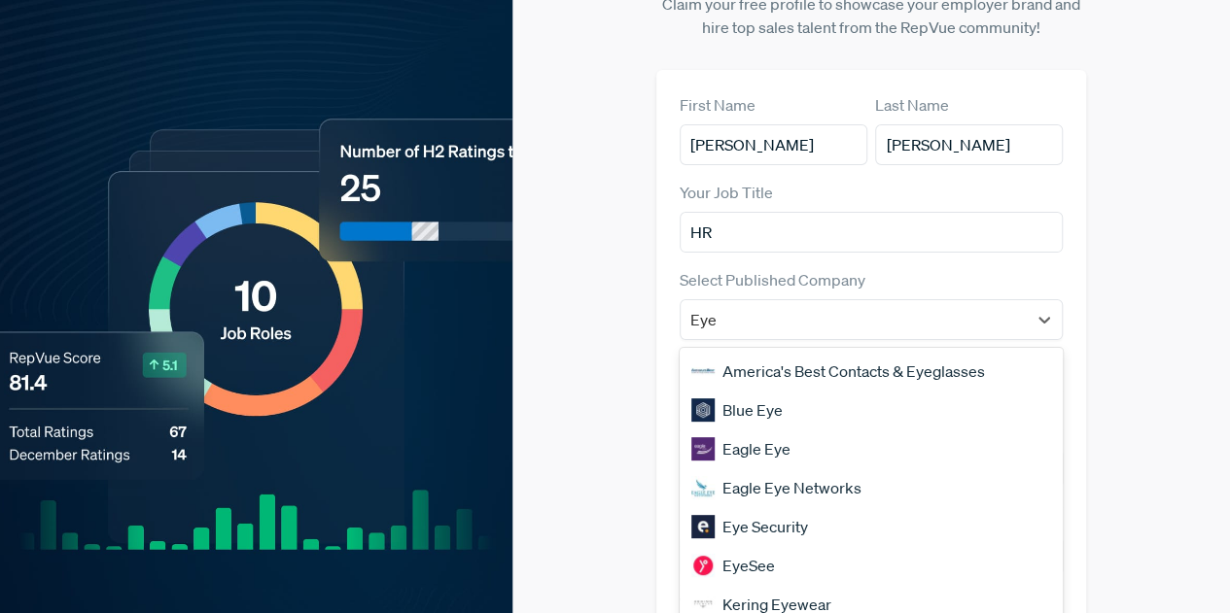
scroll to position [27, 0]
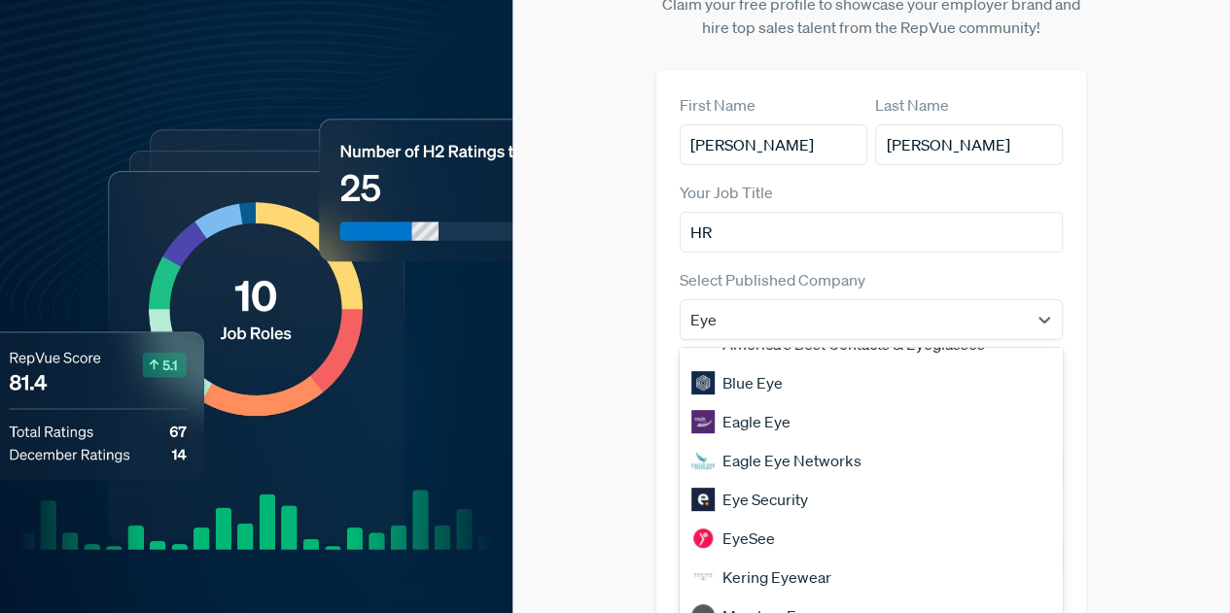
click at [746, 480] on div "Eye Security" at bounding box center [871, 499] width 384 height 39
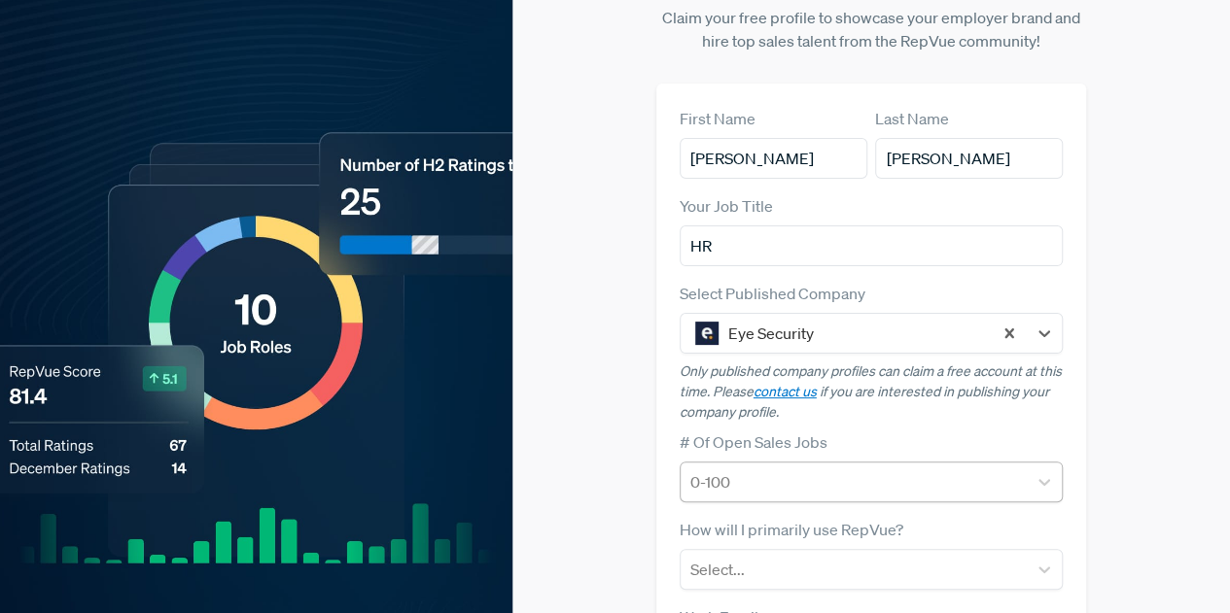
scroll to position [286, 0]
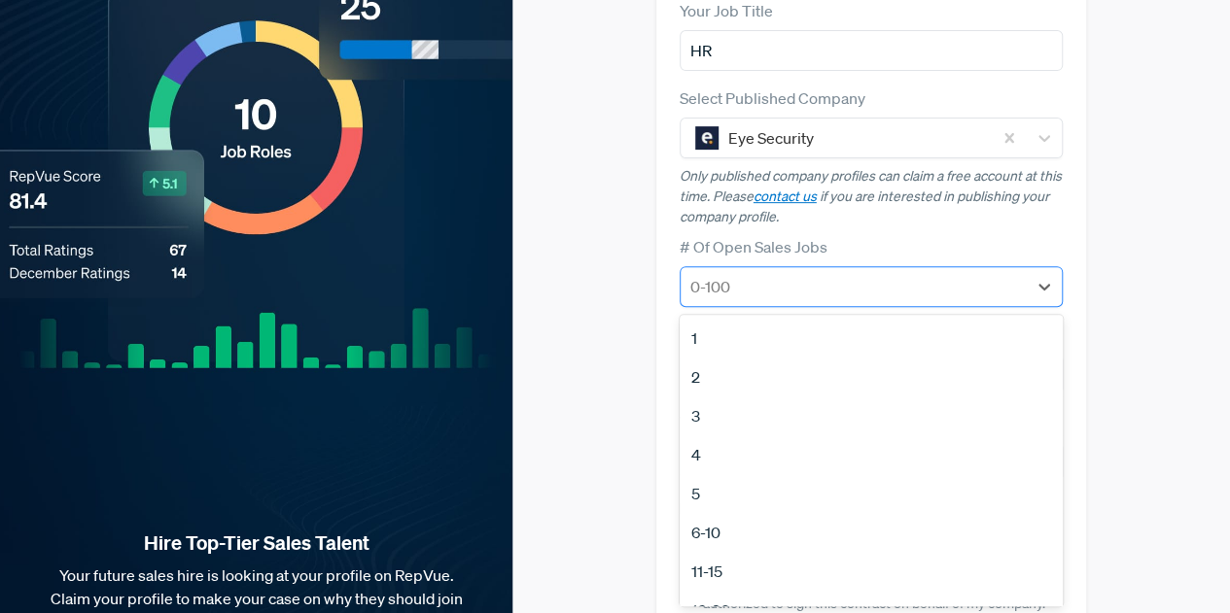
click at [796, 273] on div at bounding box center [854, 286] width 328 height 27
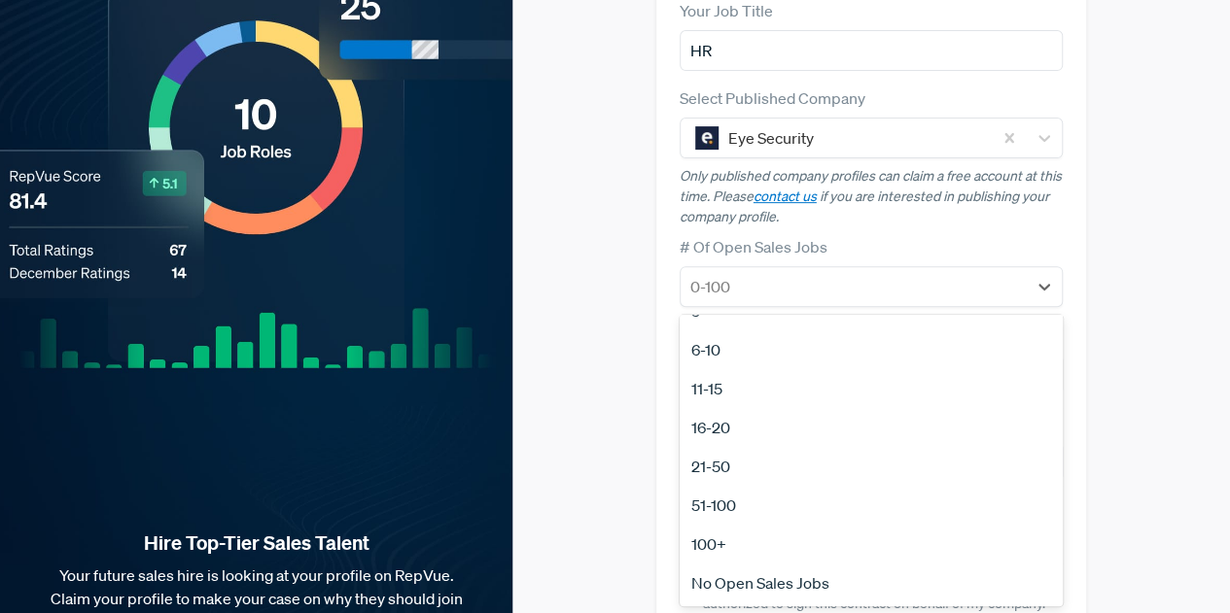
scroll to position [0, 0]
click at [692, 435] on div "4" at bounding box center [871, 454] width 384 height 39
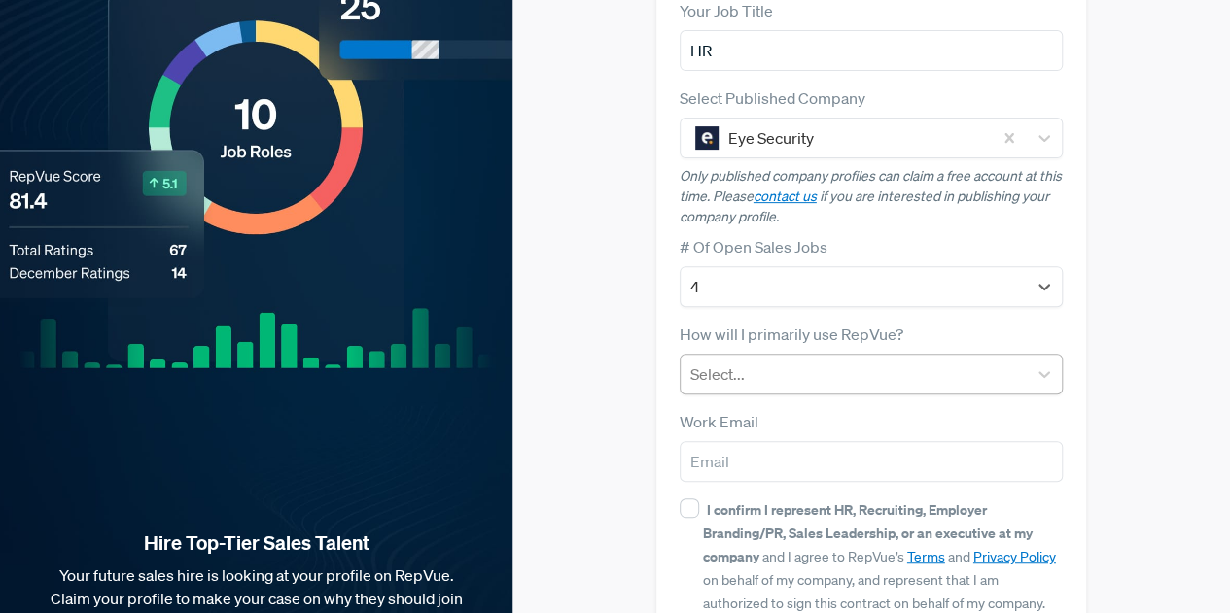
click at [762, 361] on div at bounding box center [854, 374] width 328 height 27
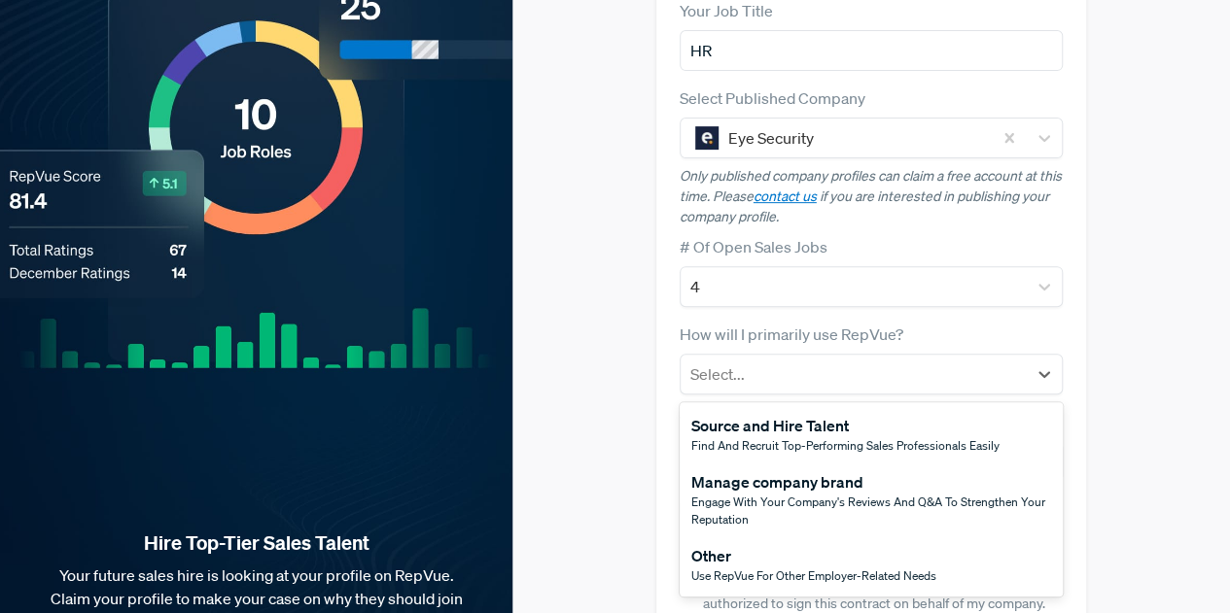
click at [737, 494] on span "Engage with your company's reviews and Q&A to strengthen your reputation" at bounding box center [868, 511] width 354 height 34
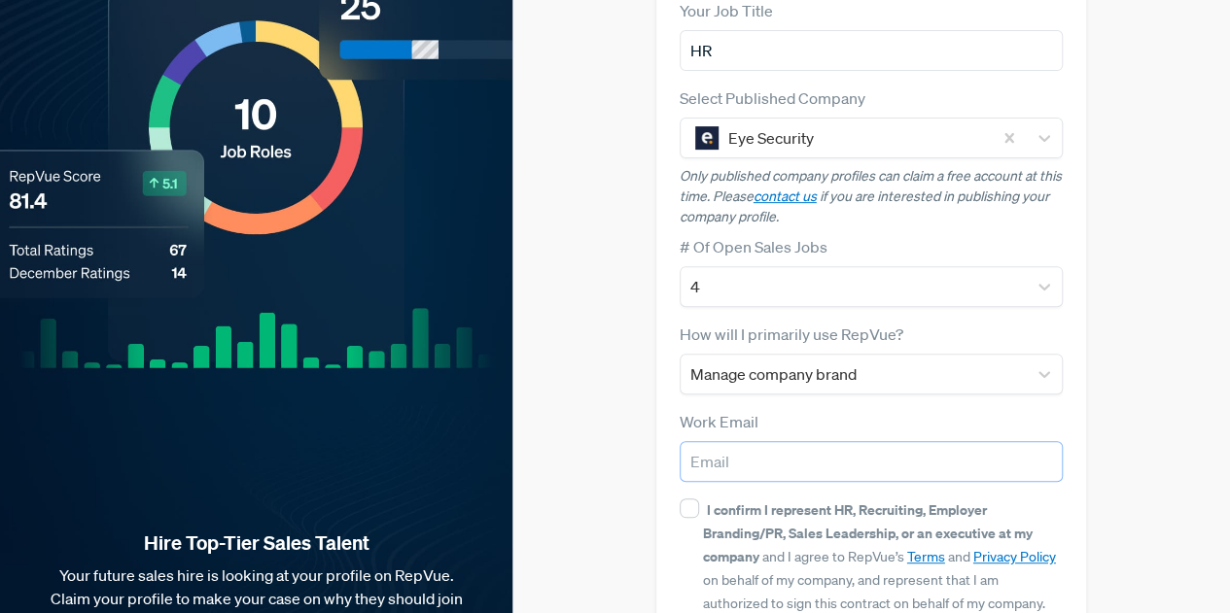
click at [737, 441] on input "email" at bounding box center [871, 461] width 384 height 41
type input "[PERSON_NAME][EMAIL_ADDRESS][PERSON_NAME][DOMAIN_NAME]"
click at [689, 499] on input "I confirm I represent HR, Recruiting, Employer Branding/PR, Sales Leadership, o…" at bounding box center [688, 508] width 19 height 19
checkbox input "true"
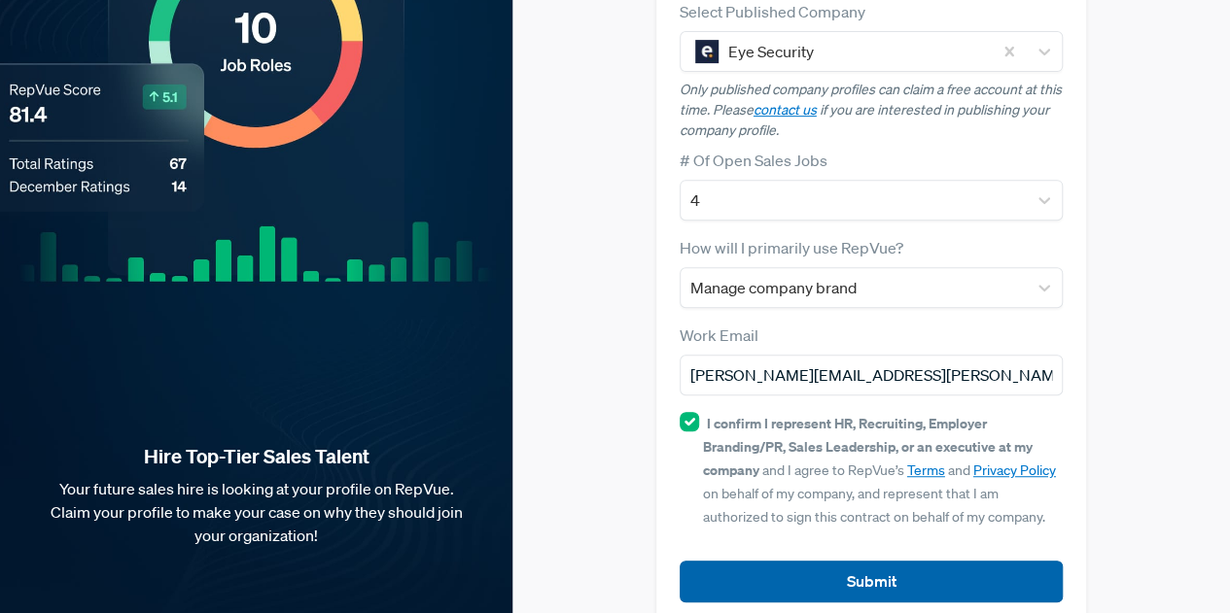
click at [793, 561] on button "Submit" at bounding box center [871, 582] width 384 height 42
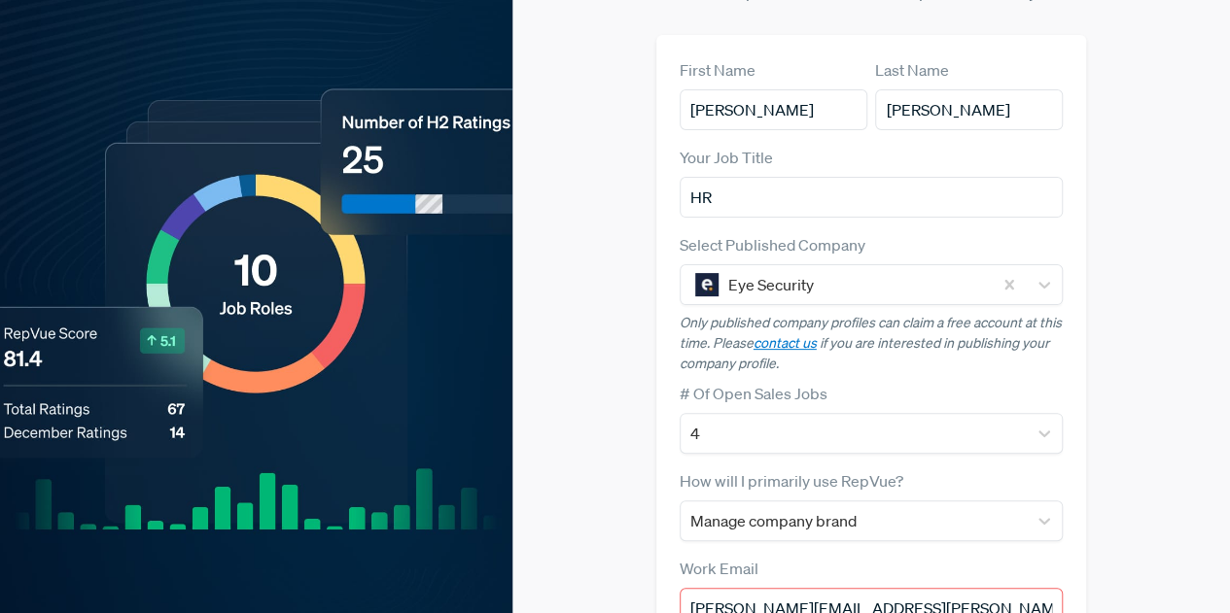
scroll to position [138, 0]
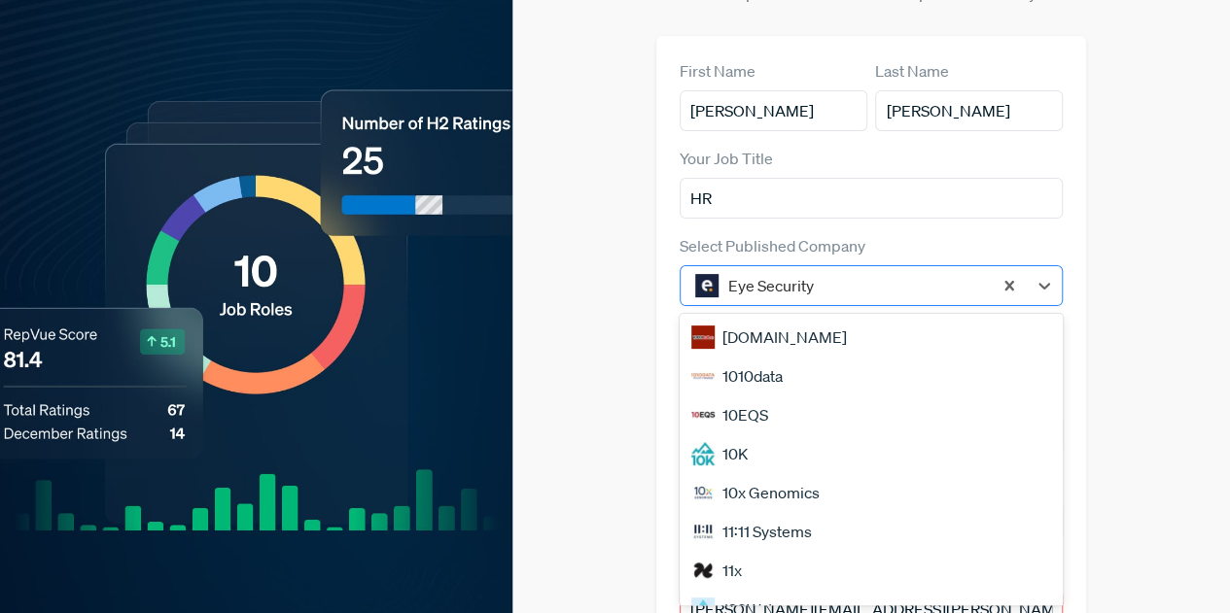
click at [892, 272] on div at bounding box center [855, 285] width 255 height 27
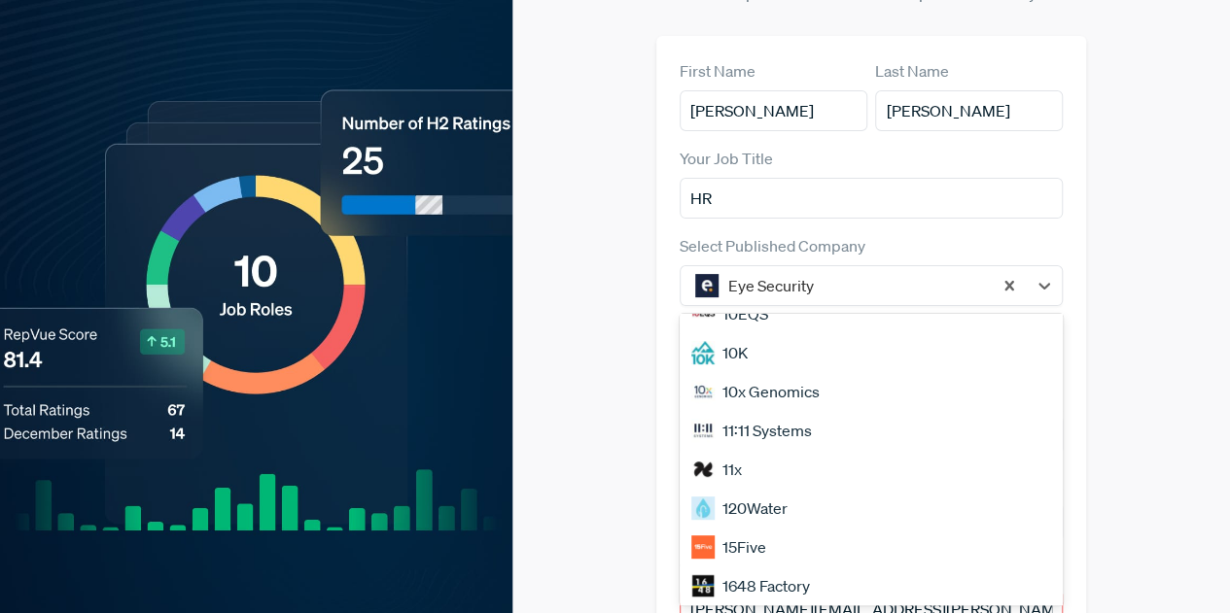
scroll to position [0, 0]
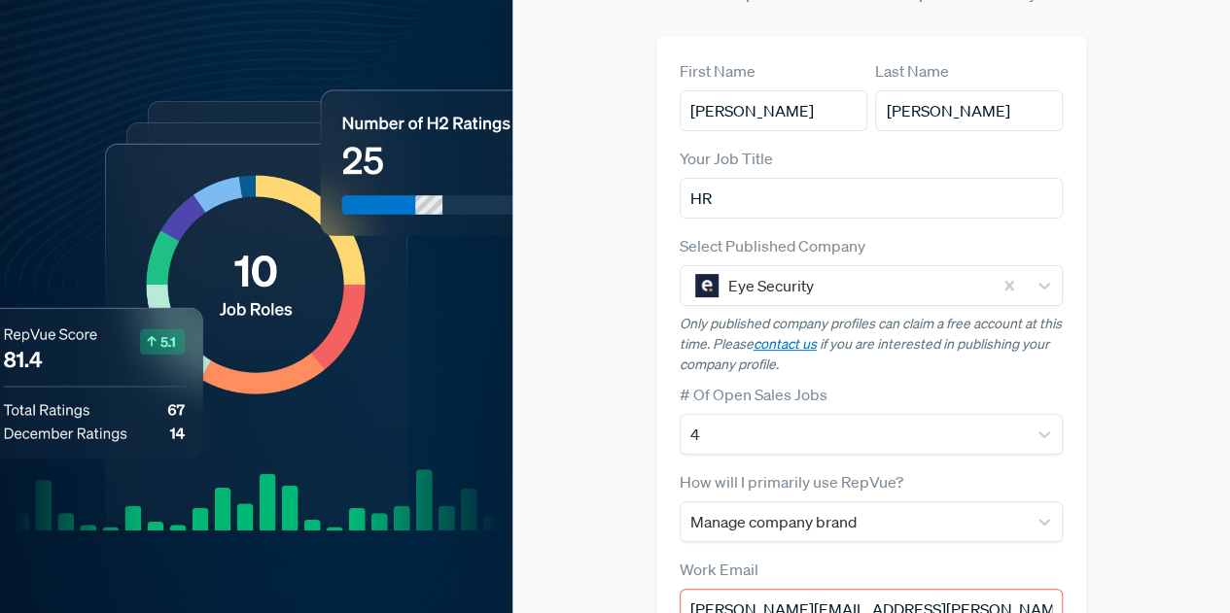
click at [608, 384] on div "Claim your Free Profile! Claim your free profile to showcase your employer bran…" at bounding box center [870, 384] width 717 height 1045
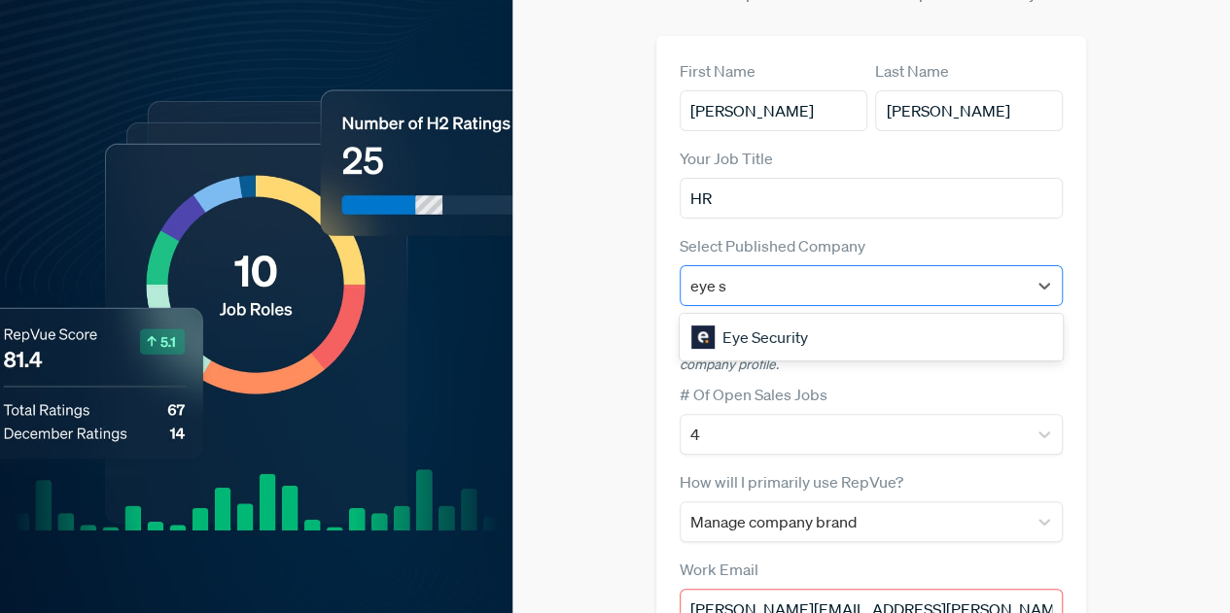
type input "eye se"
click at [925, 318] on div "Eye Security" at bounding box center [871, 337] width 384 height 39
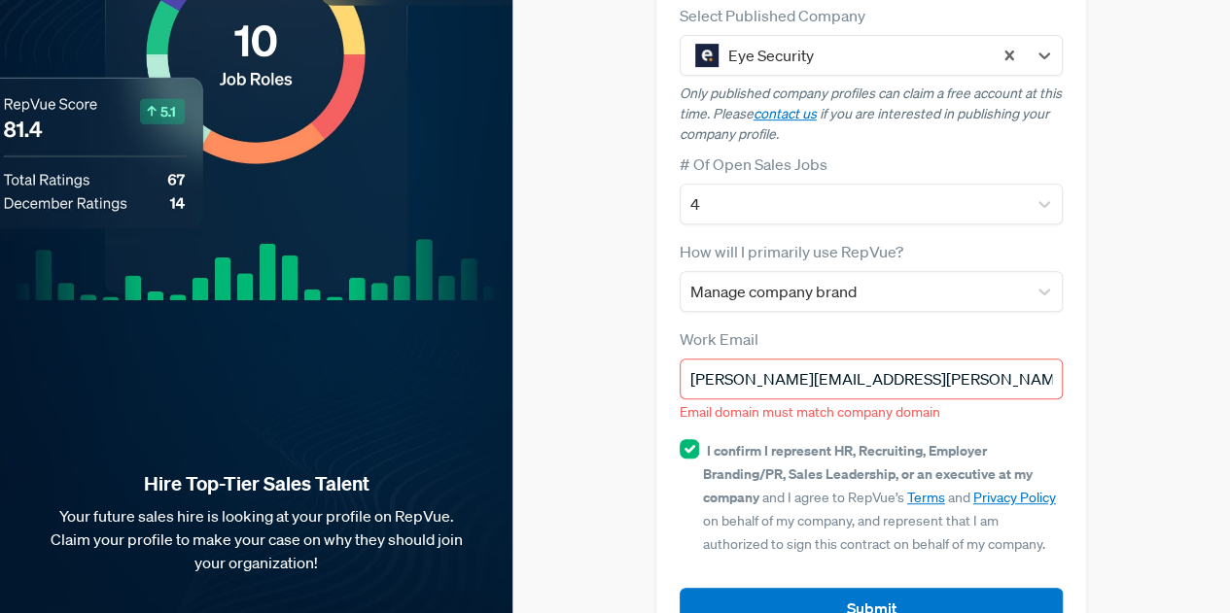
scroll to position [396, 0]
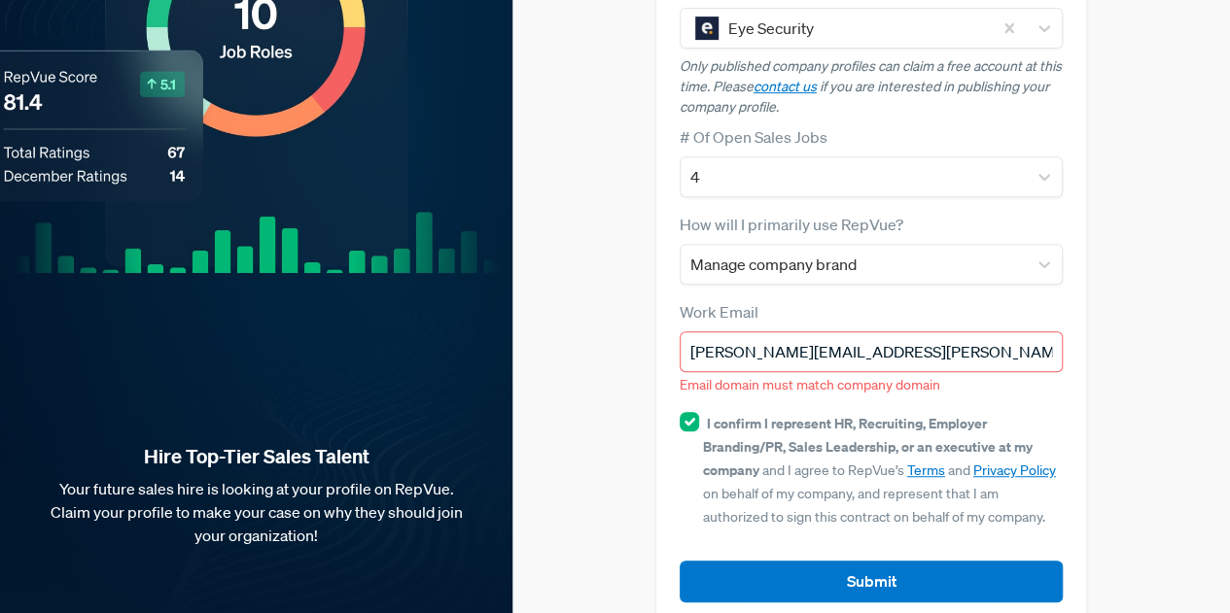
click at [906, 331] on input "[PERSON_NAME][EMAIL_ADDRESS][PERSON_NAME][DOMAIN_NAME]" at bounding box center [871, 351] width 384 height 41
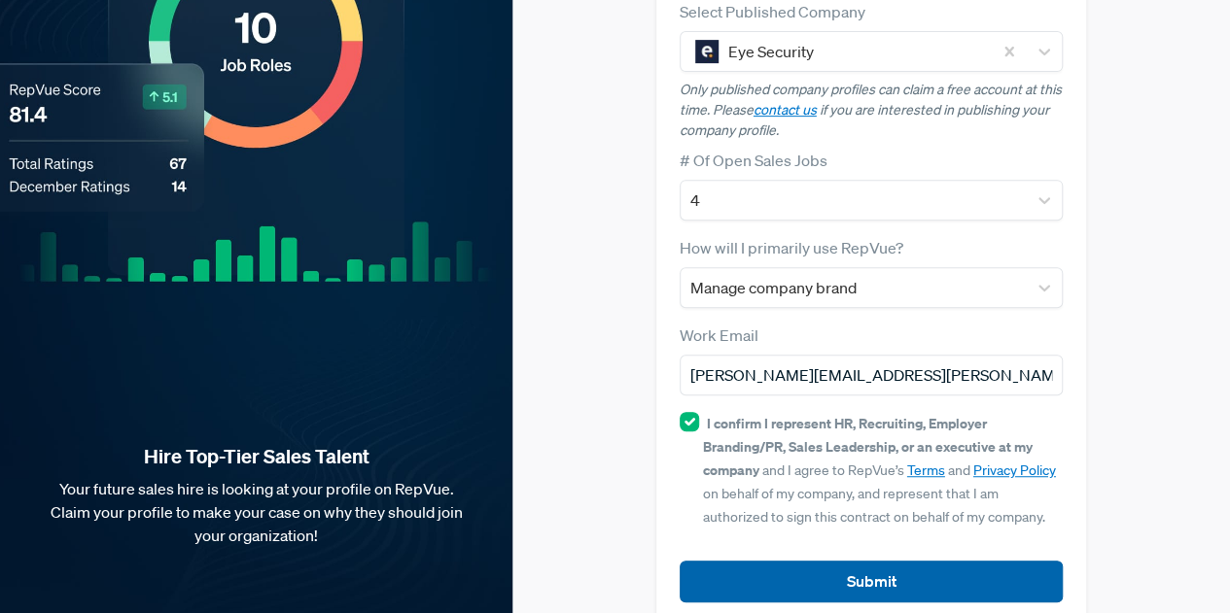
click at [855, 561] on button "Submit" at bounding box center [871, 582] width 384 height 42
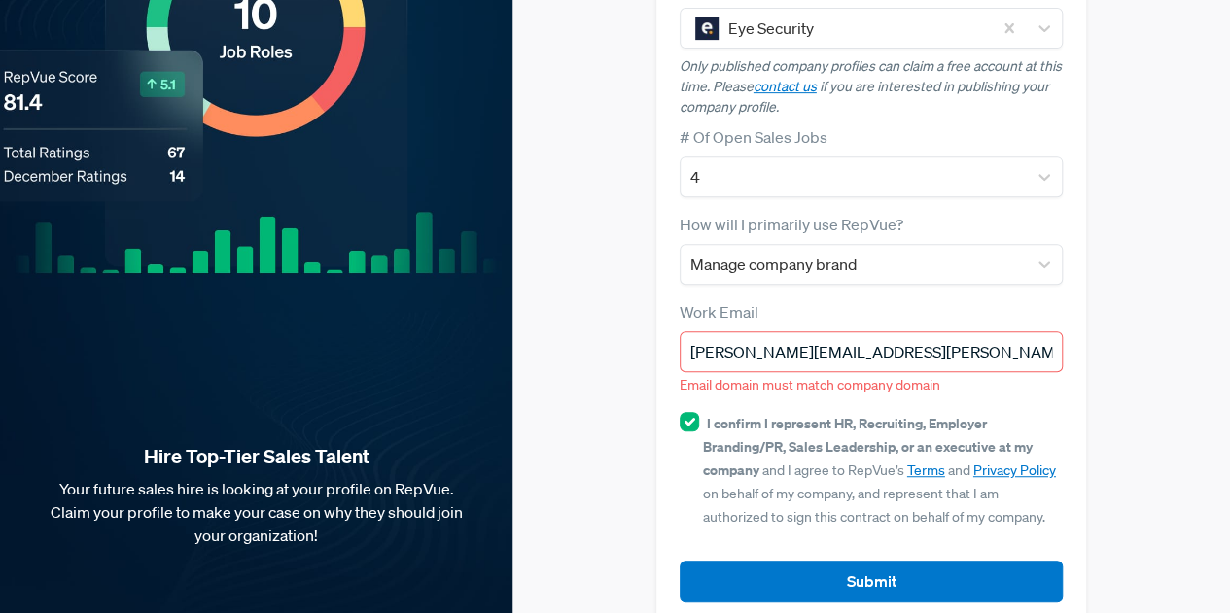
click at [931, 331] on input "[PERSON_NAME][EMAIL_ADDRESS][PERSON_NAME][DOMAIN_NAME]" at bounding box center [871, 351] width 384 height 41
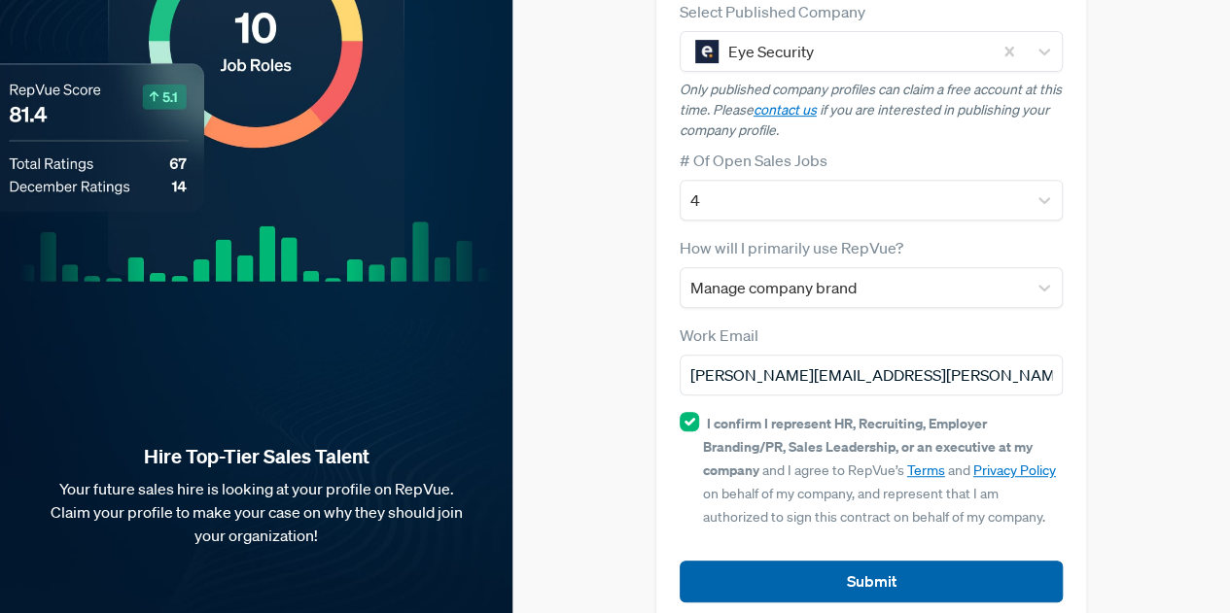
click at [838, 561] on button "Submit" at bounding box center [871, 582] width 384 height 42
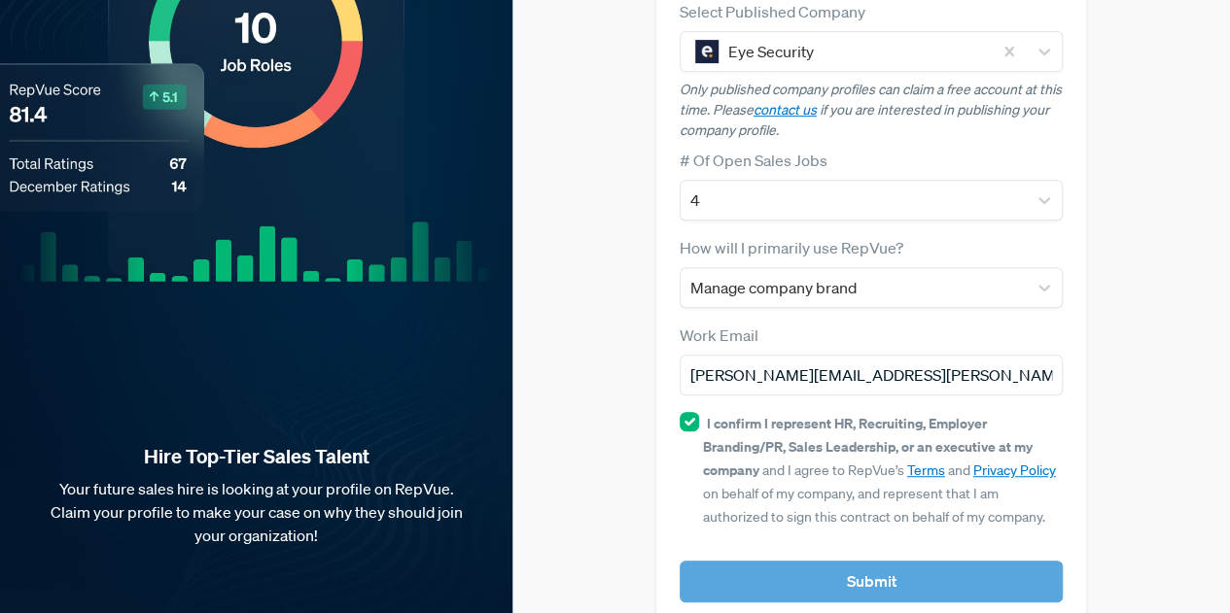
scroll to position [396, 0]
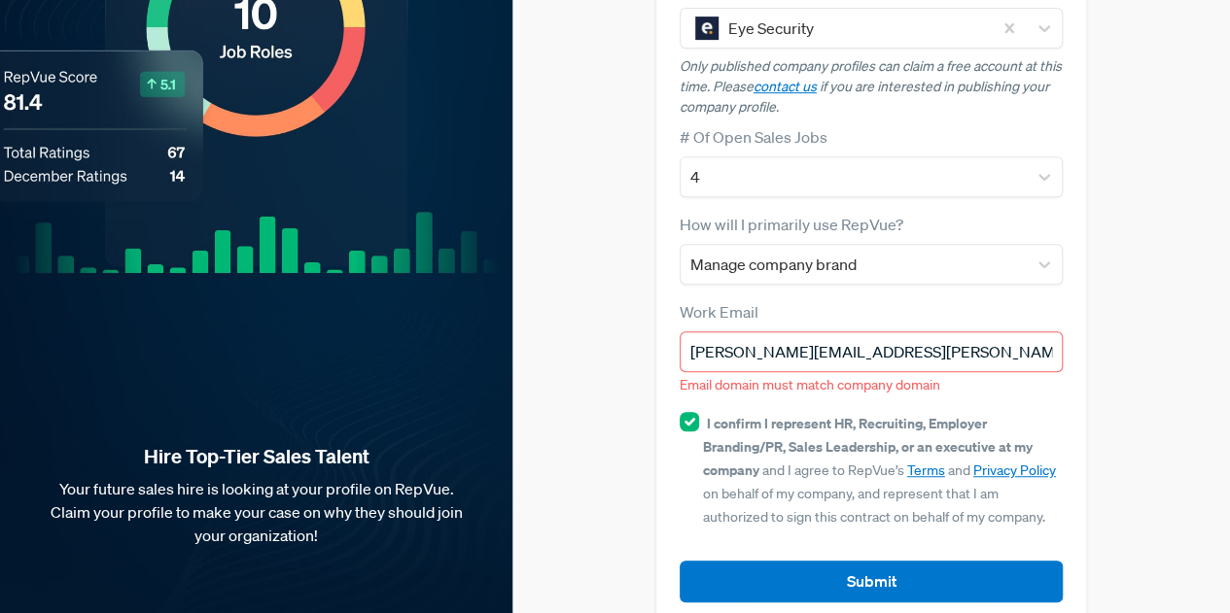
click at [905, 331] on input "[PERSON_NAME][EMAIL_ADDRESS][PERSON_NAME][DOMAIN_NAME]" at bounding box center [871, 351] width 384 height 41
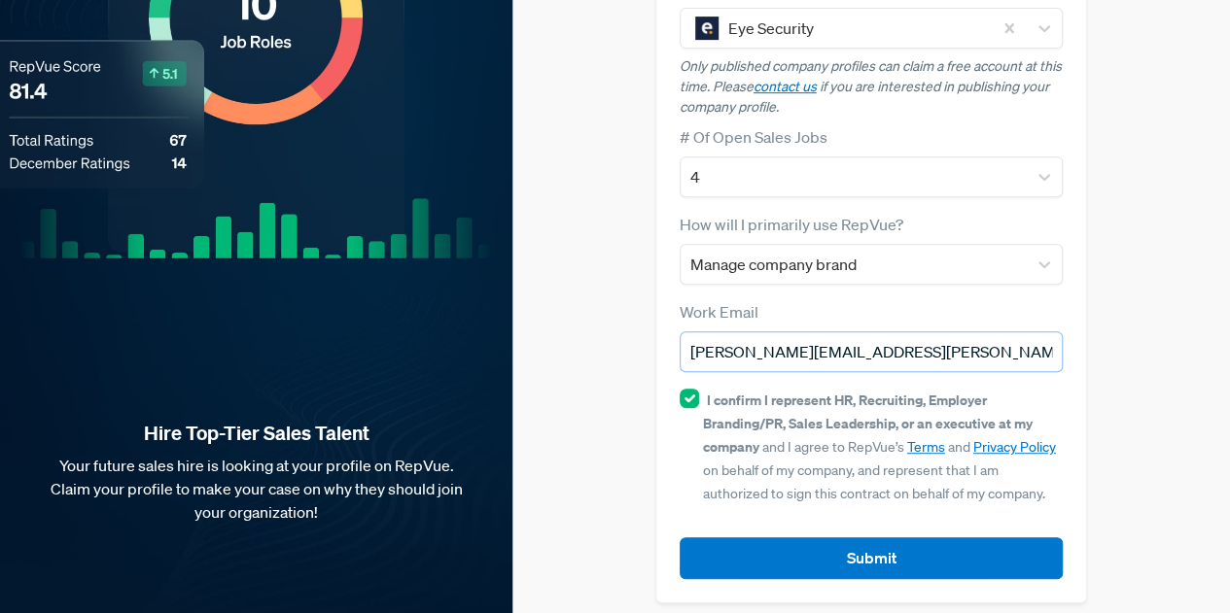
scroll to position [372, 0]
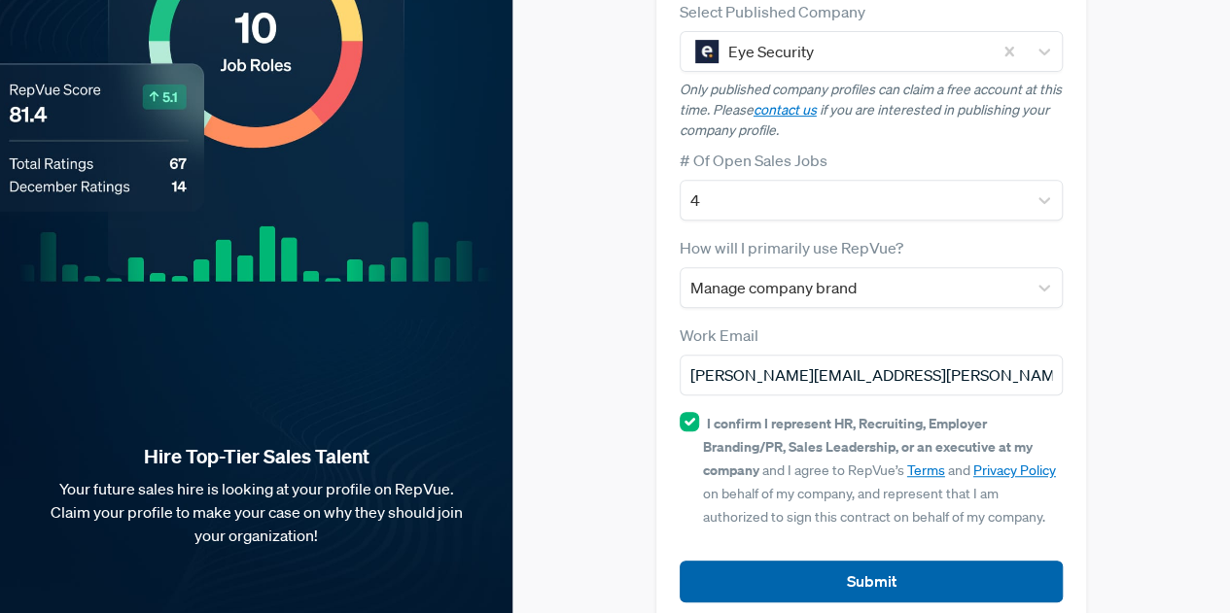
click at [853, 561] on button "Submit" at bounding box center [871, 582] width 384 height 42
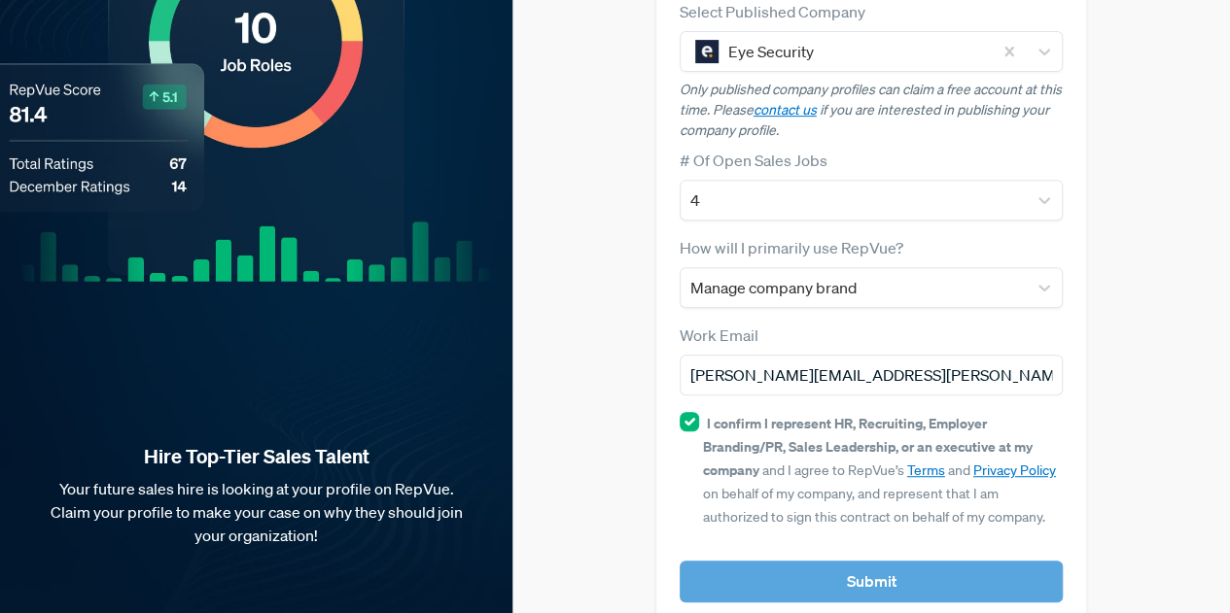
scroll to position [396, 0]
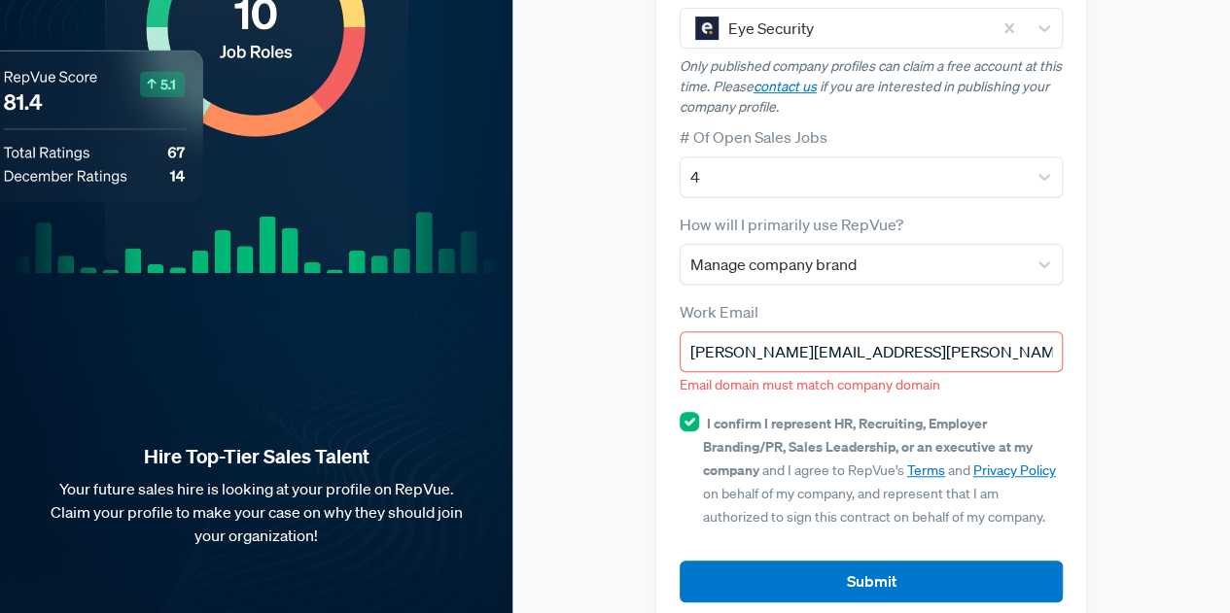
click at [941, 331] on input "[PERSON_NAME][EMAIL_ADDRESS][PERSON_NAME][DOMAIN_NAME]" at bounding box center [871, 351] width 384 height 41
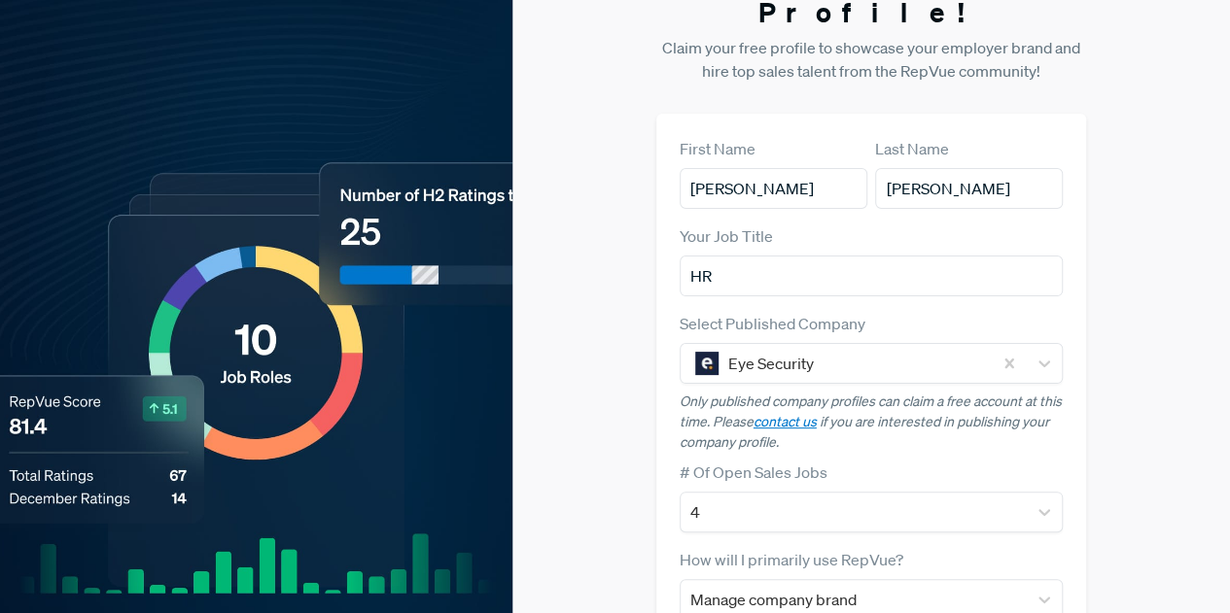
scroll to position [0, 0]
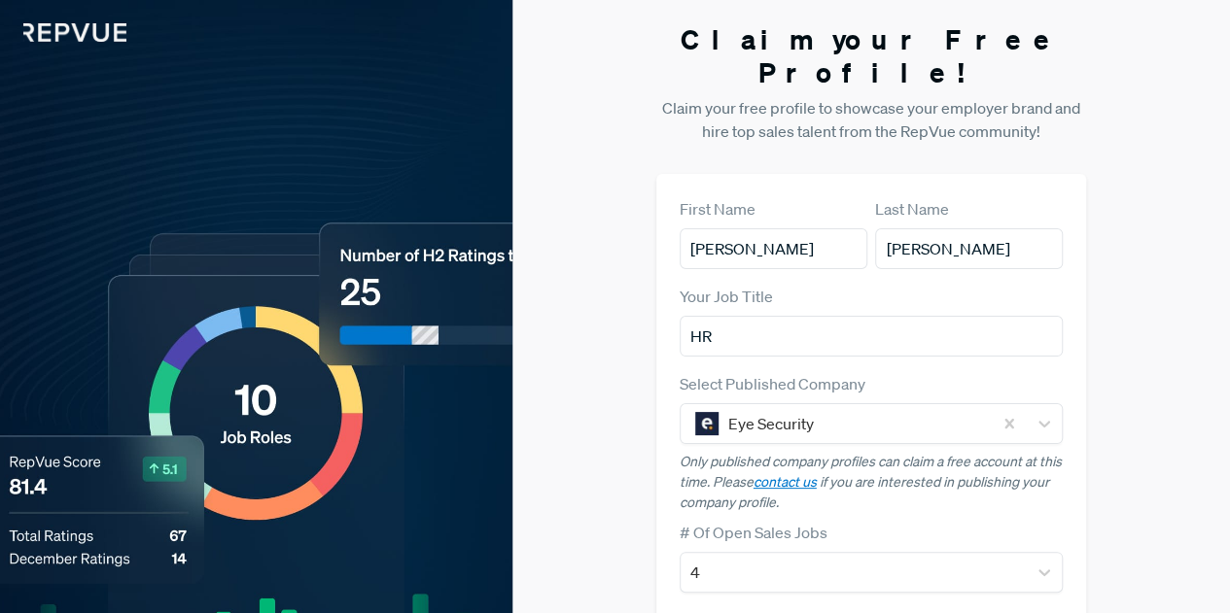
type input "[PERSON_NAME][EMAIL_ADDRESS][PERSON_NAME][DOMAIN_NAME]"
